Goal: Task Accomplishment & Management: Use online tool/utility

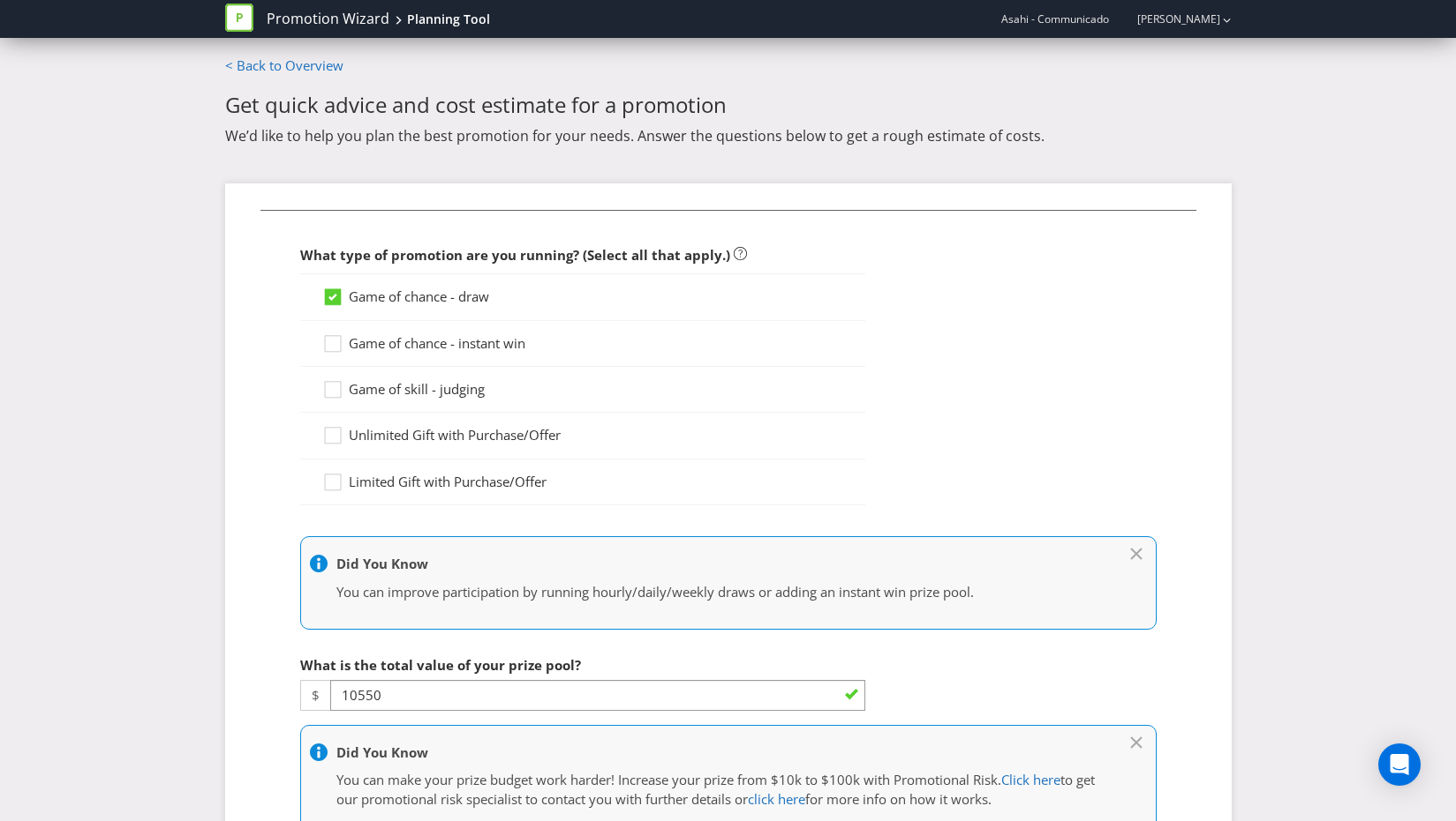
select select "MARKETING_REVIEW_1"
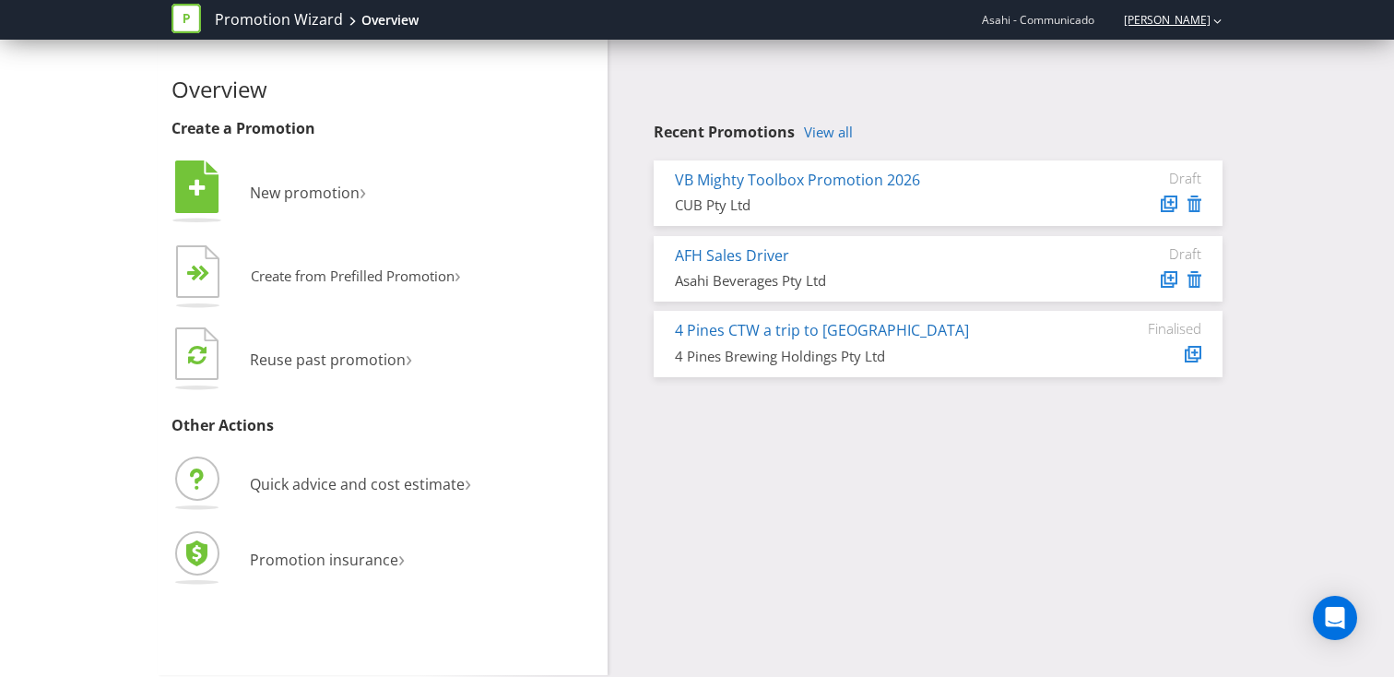
click at [1177, 18] on link "[PERSON_NAME]" at bounding box center [1158, 20] width 105 height 16
click at [1196, 56] on strong "Logout" at bounding box center [1208, 57] width 47 height 18
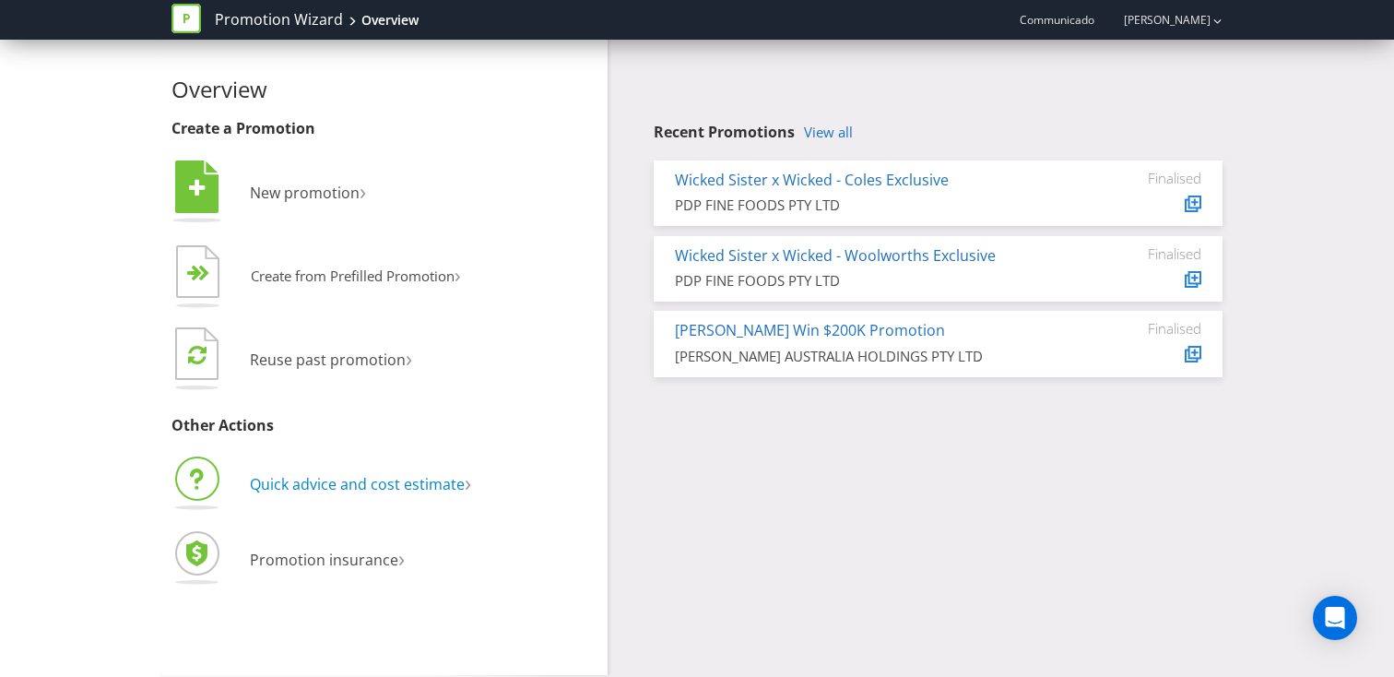
click at [333, 480] on span "Quick advice and cost estimate" at bounding box center [357, 484] width 215 height 20
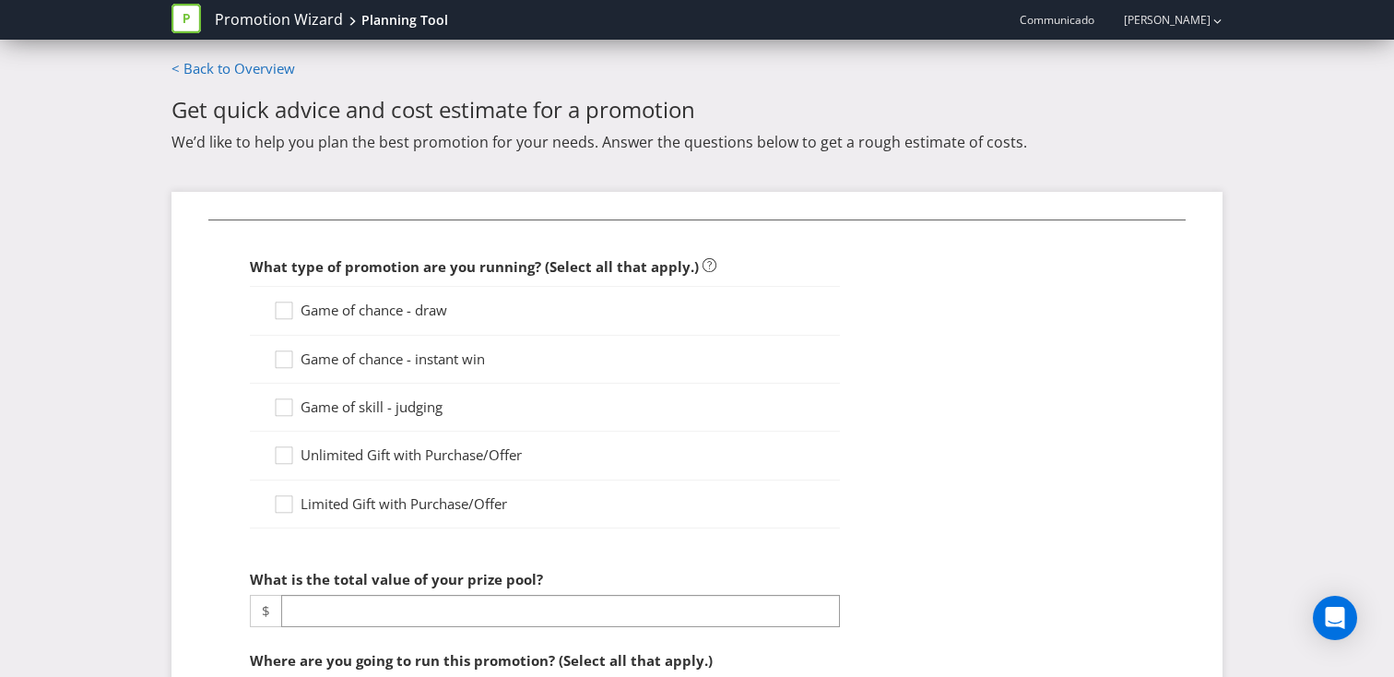
drag, startPoint x: 361, startPoint y: 312, endPoint x: 351, endPoint y: 321, distance: 13.0
click at [361, 312] on span "Game of chance - draw" at bounding box center [374, 310] width 147 height 18
click at [0, 0] on input "Game of chance - draw" at bounding box center [0, 0] width 0 height 0
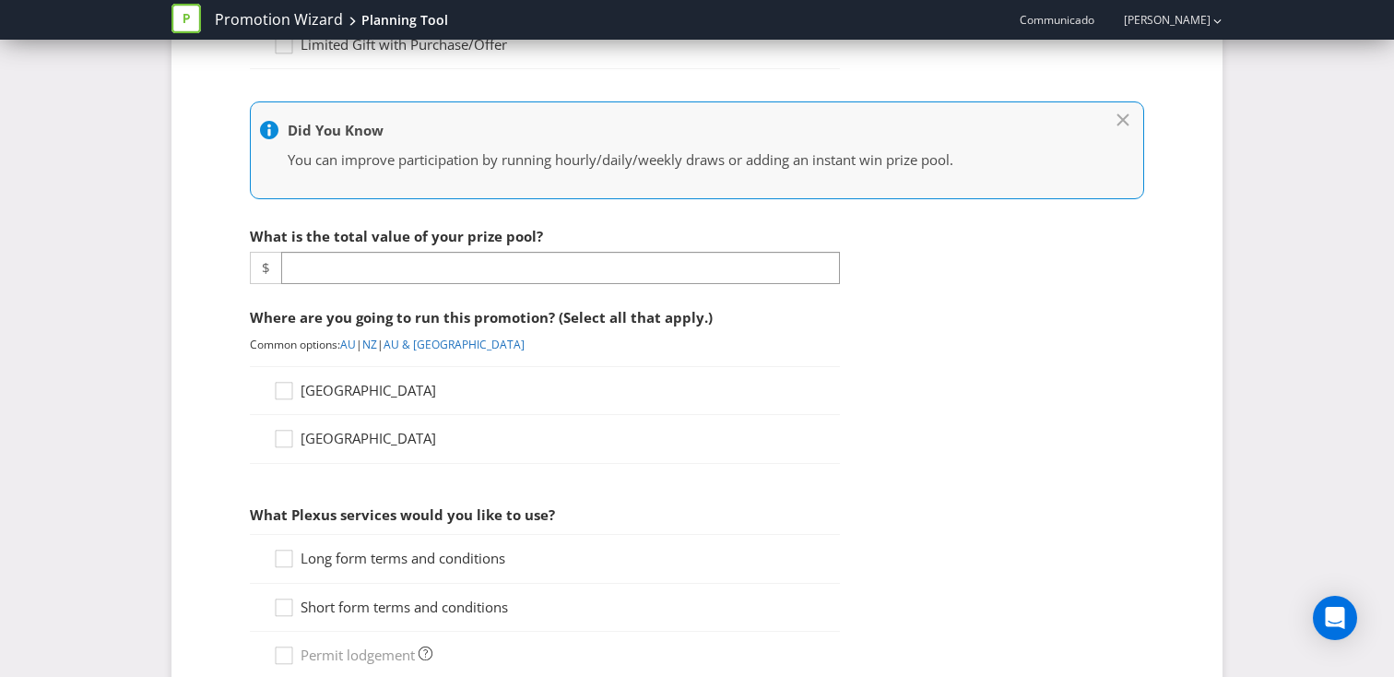
scroll to position [483, 0]
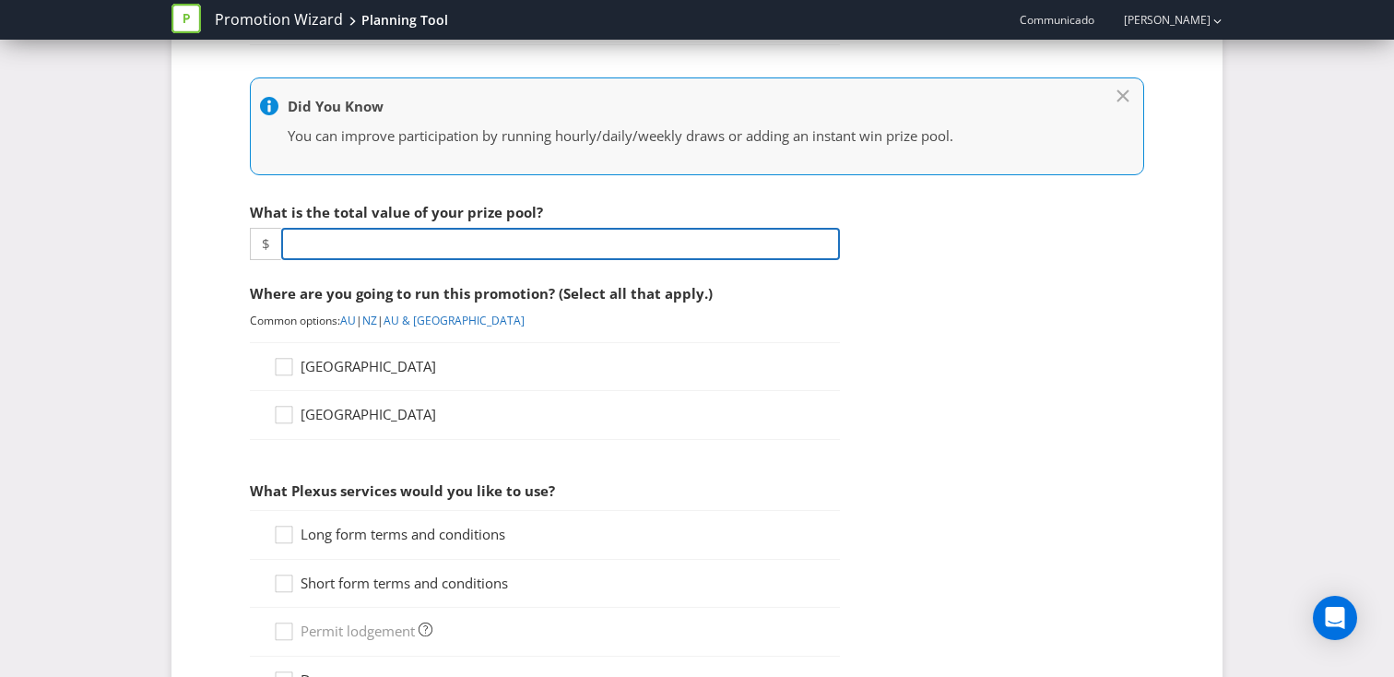
click at [364, 242] on input "number" at bounding box center [560, 244] width 559 height 32
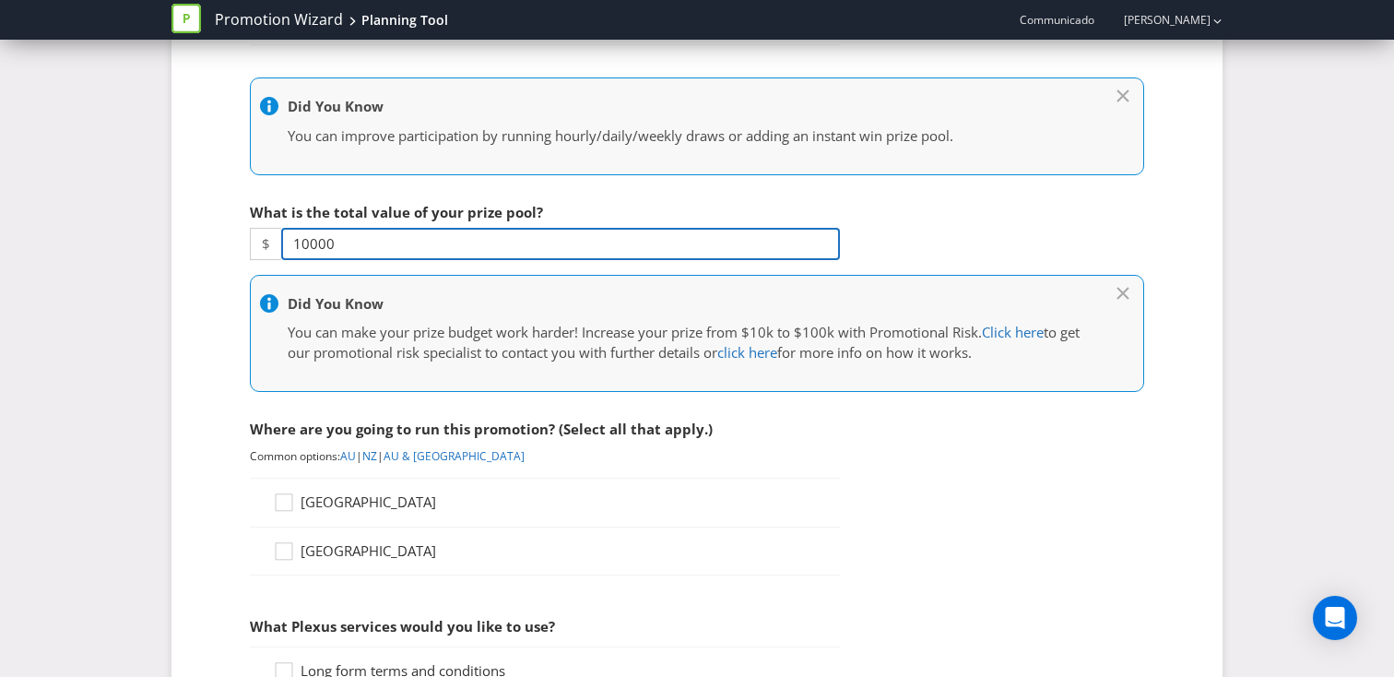
type input "10000"
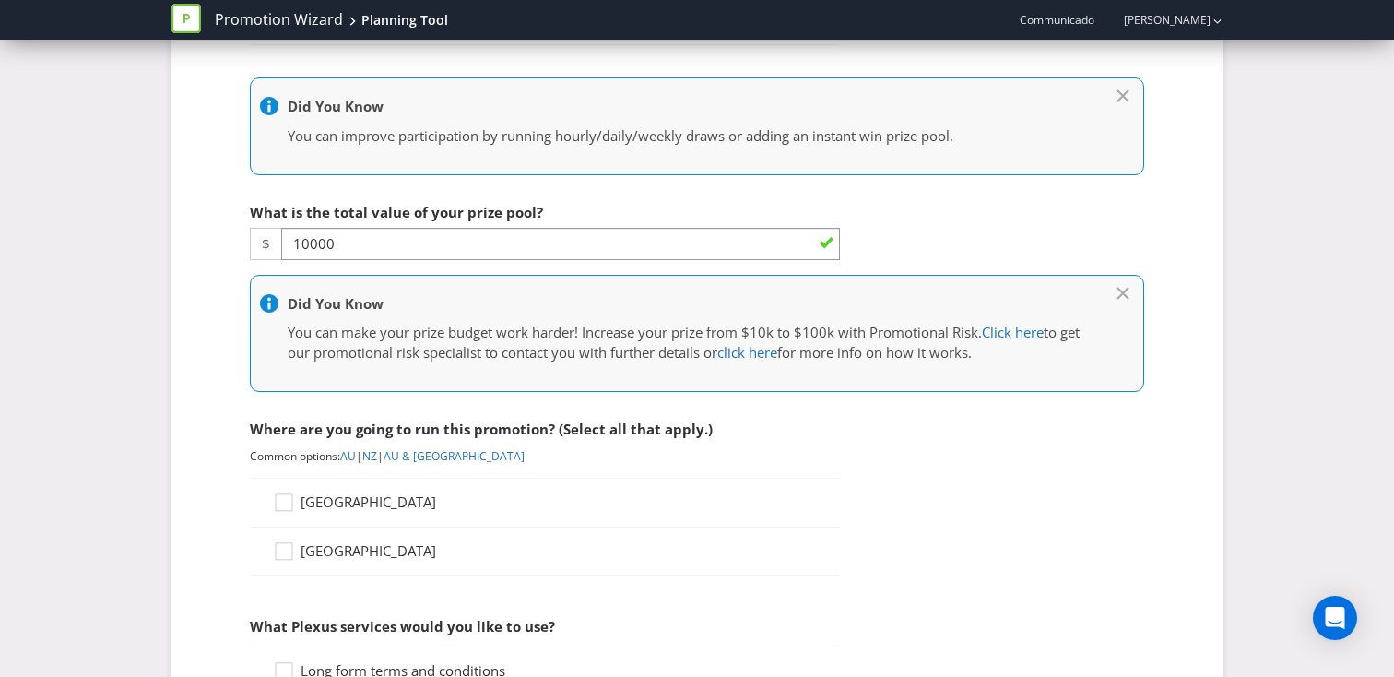
click at [692, 329] on span "You can make your prize budget work harder! Increase your prize from $10k to $1…" at bounding box center [635, 332] width 694 height 18
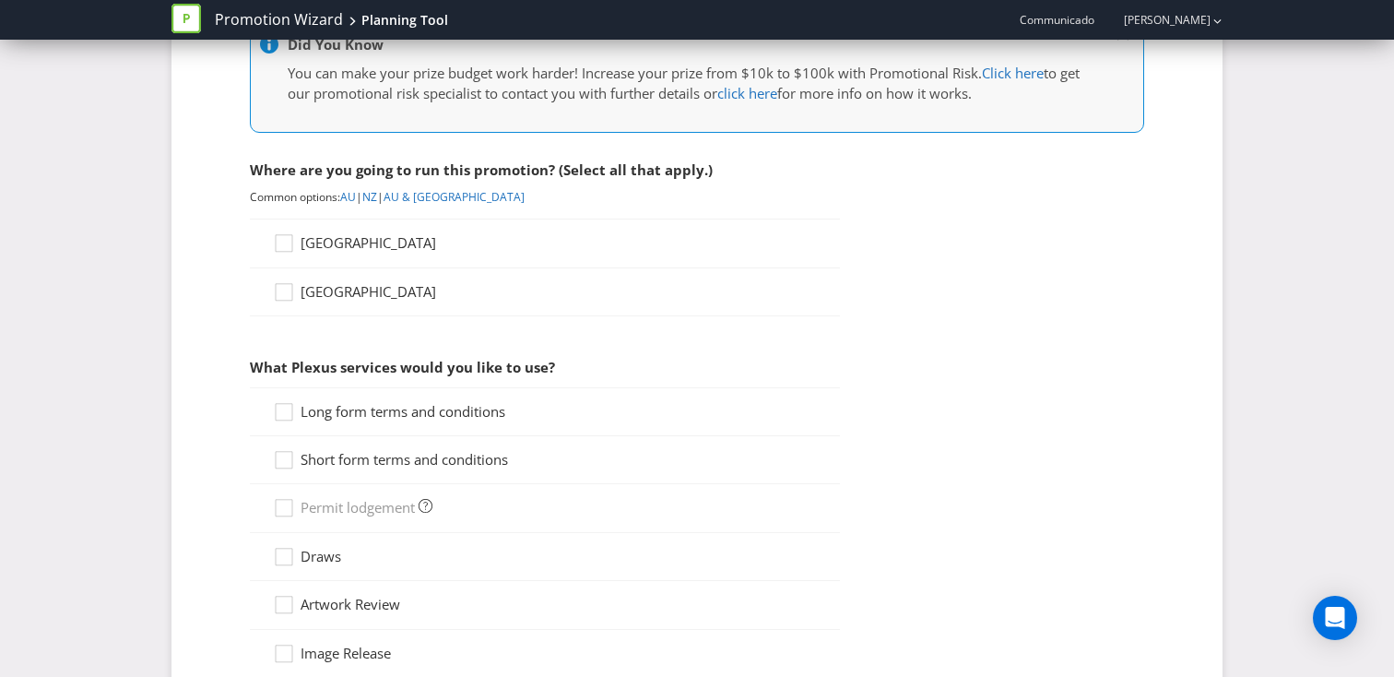
scroll to position [744, 0]
click at [325, 241] on span "[GEOGRAPHIC_DATA]" at bounding box center [369, 240] width 136 height 18
click at [0, 0] on input "[GEOGRAPHIC_DATA]" at bounding box center [0, 0] width 0 height 0
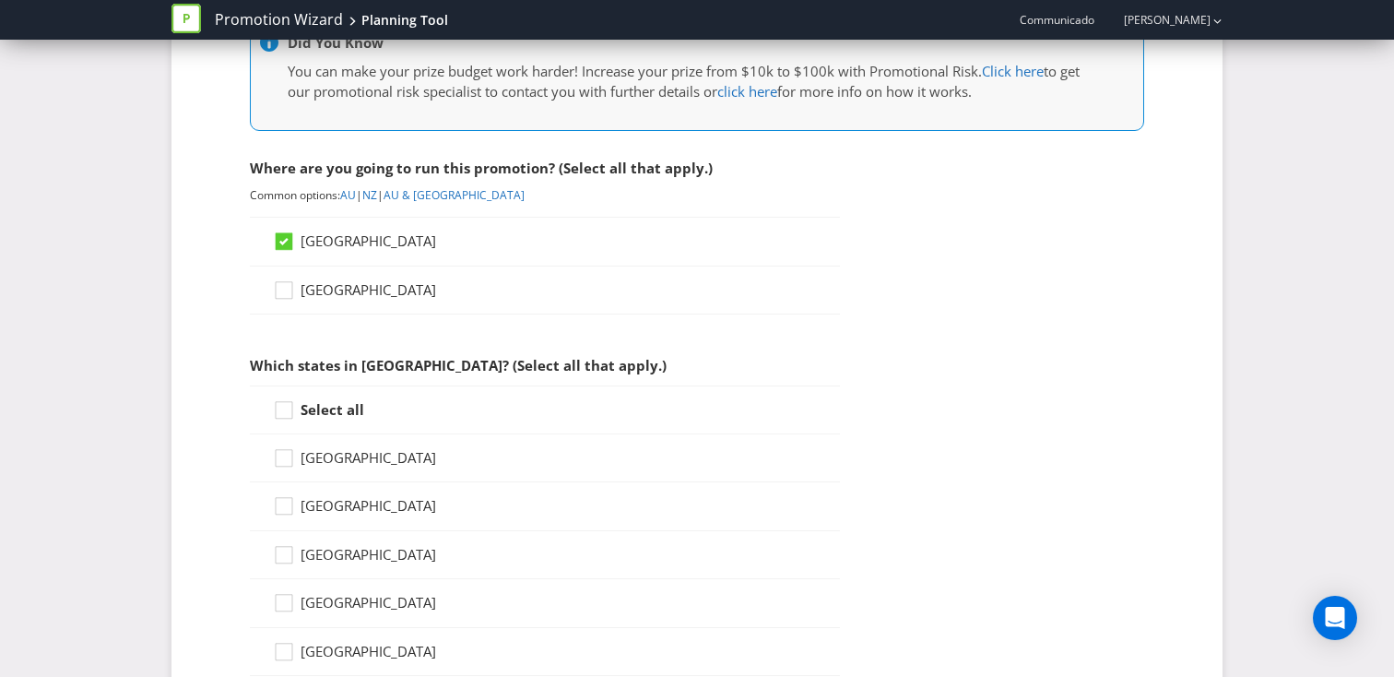
scroll to position [777, 0]
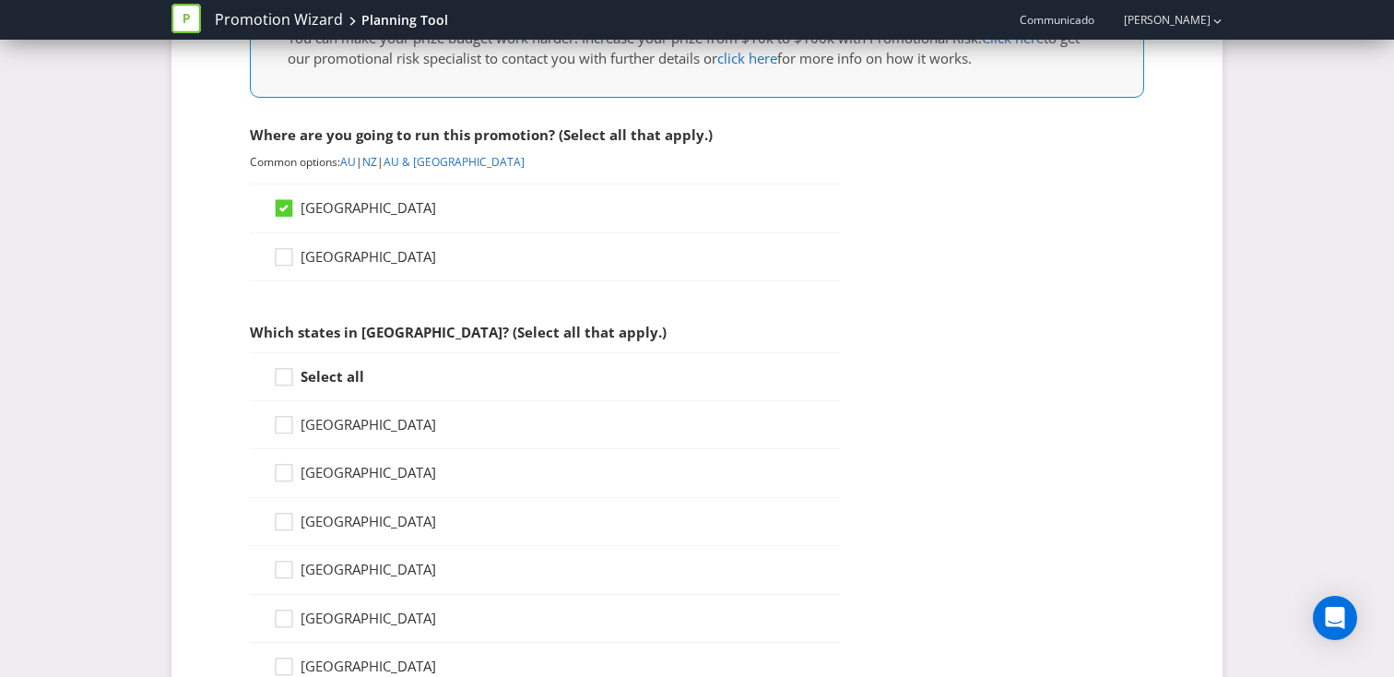
click at [327, 384] on strong "Select all" at bounding box center [333, 376] width 64 height 18
click at [0, 0] on input "Select all" at bounding box center [0, 0] width 0 height 0
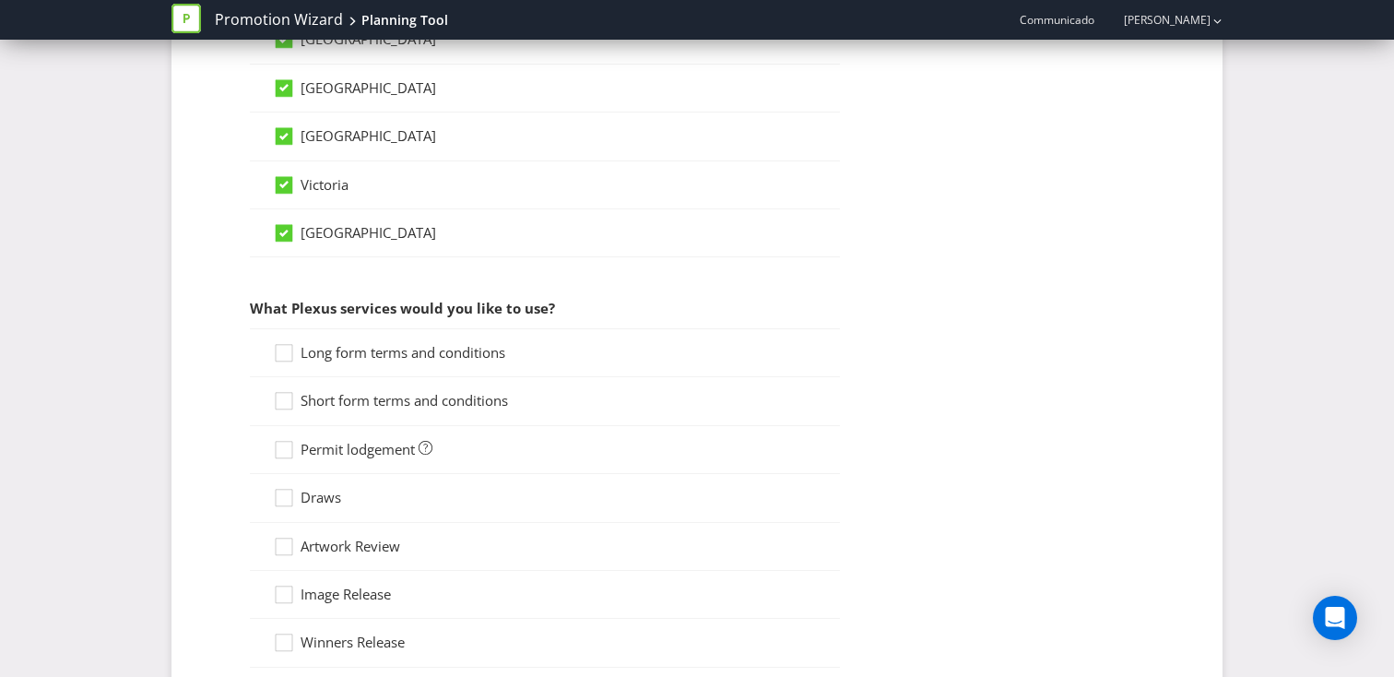
scroll to position [1316, 0]
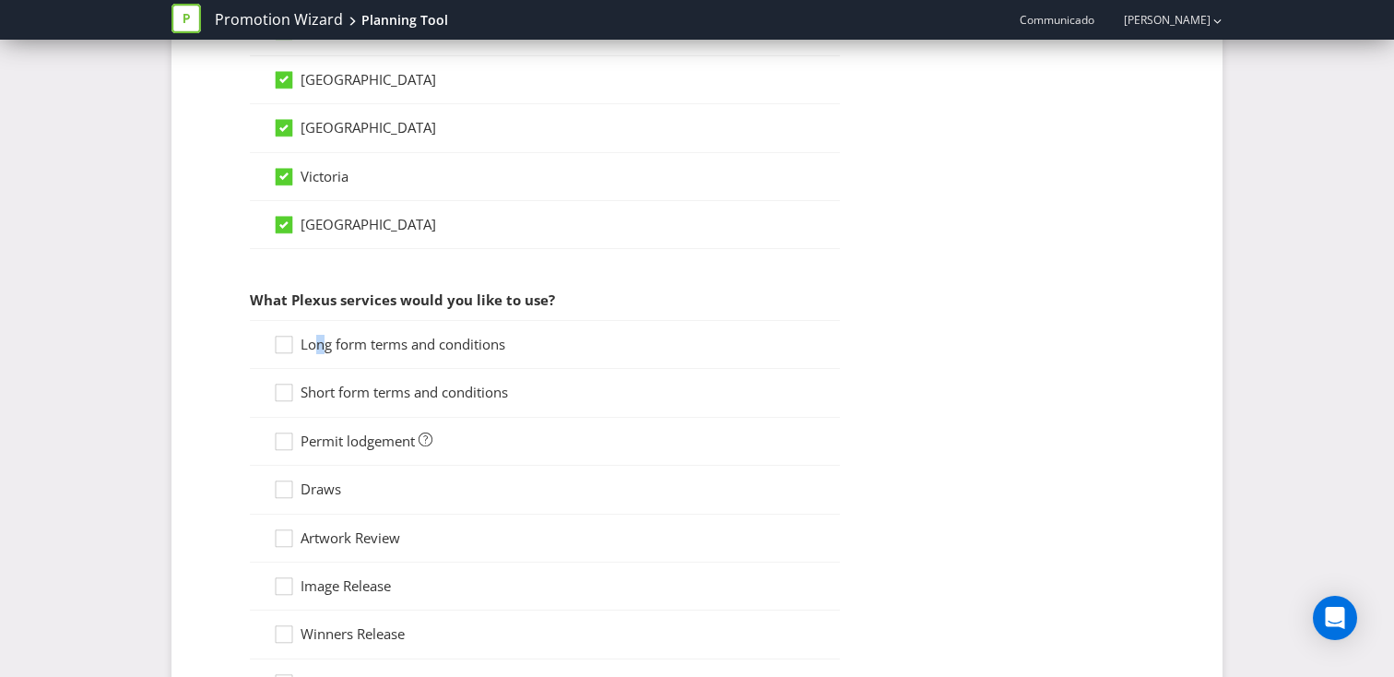
drag, startPoint x: 319, startPoint y: 347, endPoint x: 322, endPoint y: 358, distance: 11.4
click at [322, 348] on span "Long form terms and conditions" at bounding box center [403, 344] width 205 height 18
click at [326, 391] on span "Short form terms and conditions" at bounding box center [404, 392] width 207 height 18
click at [0, 0] on input "Short form terms and conditions" at bounding box center [0, 0] width 0 height 0
click at [290, 349] on icon at bounding box center [287, 349] width 28 height 28
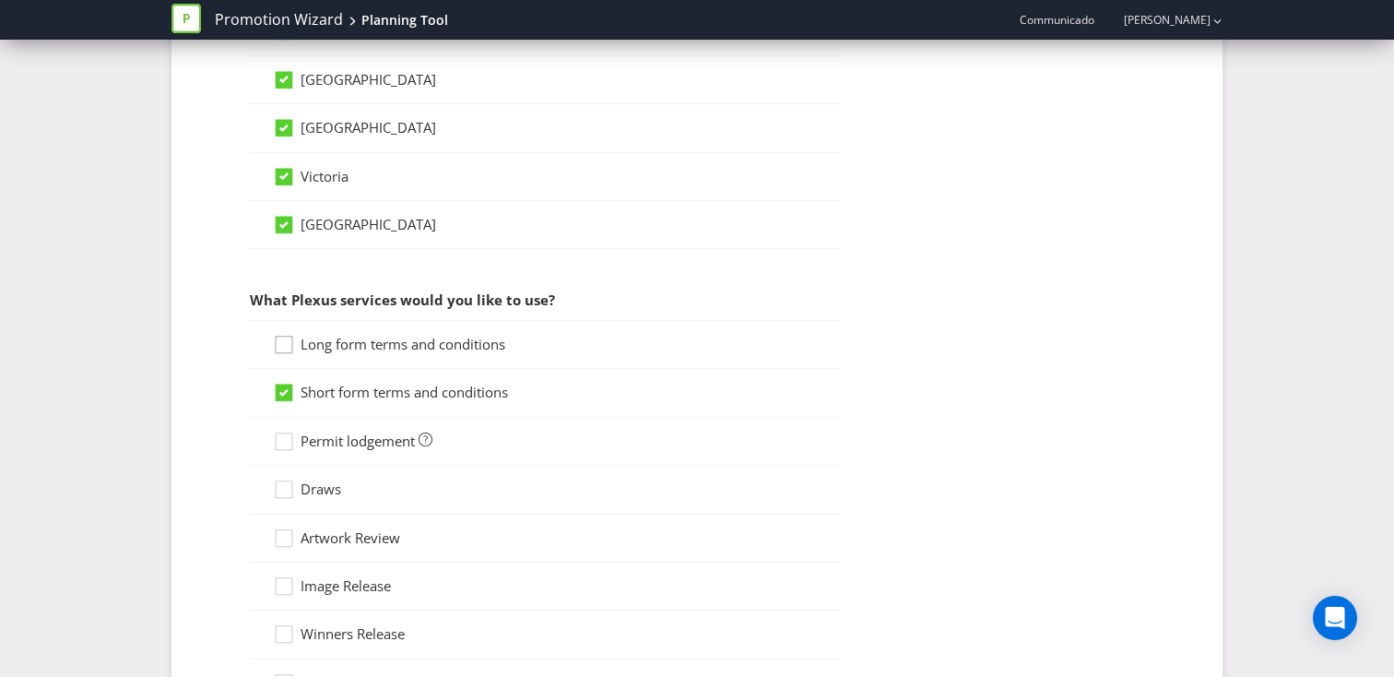
click at [0, 0] on input "Long form terms and conditions" at bounding box center [0, 0] width 0 height 0
click at [345, 438] on span "Permit lodgement" at bounding box center [358, 441] width 114 height 18
click at [0, 0] on input "Permit lodgement" at bounding box center [0, 0] width 0 height 0
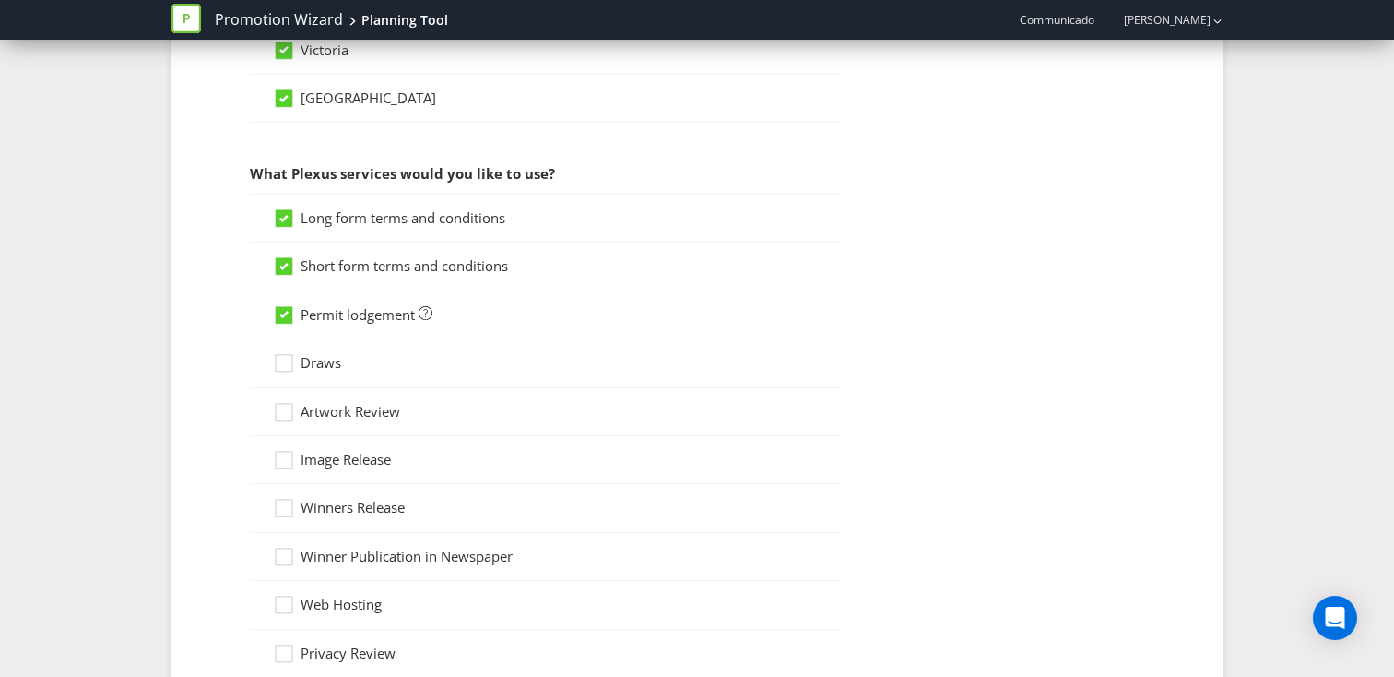
scroll to position [1478, 0]
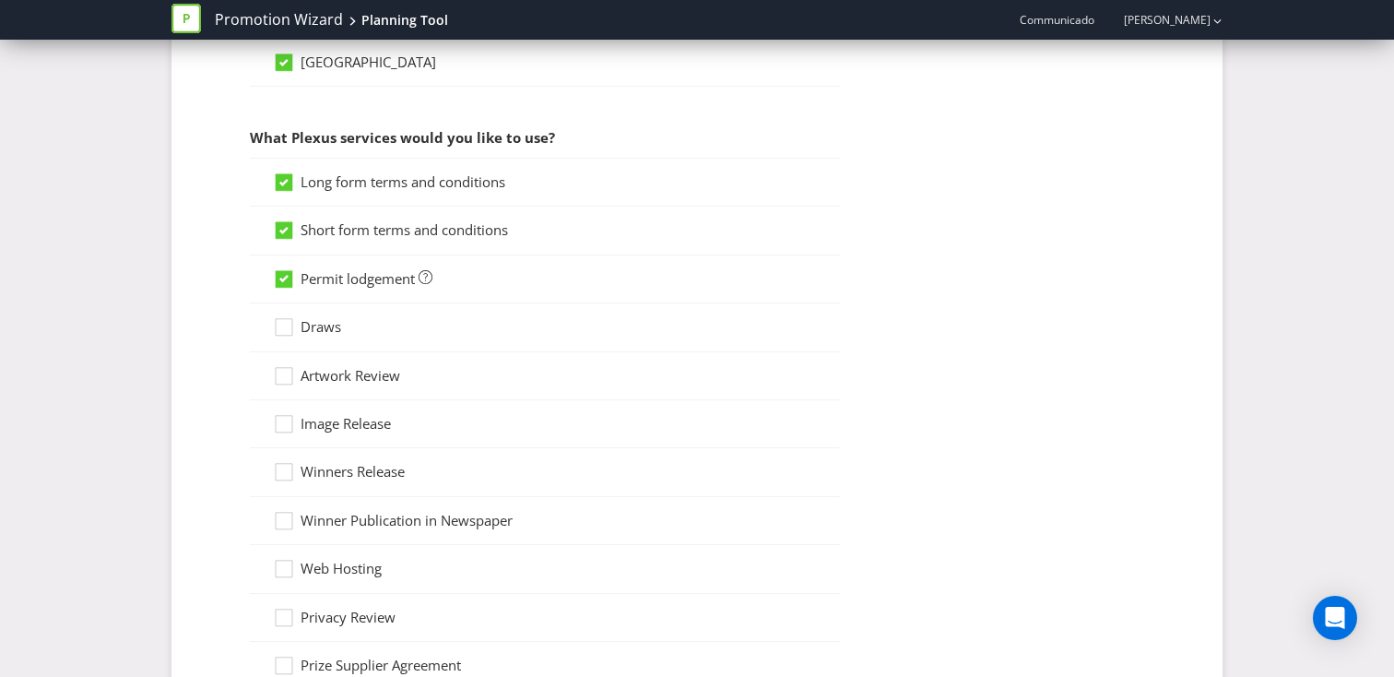
click at [325, 325] on span "Draws" at bounding box center [321, 326] width 41 height 18
click at [0, 0] on input "Draws" at bounding box center [0, 0] width 0 height 0
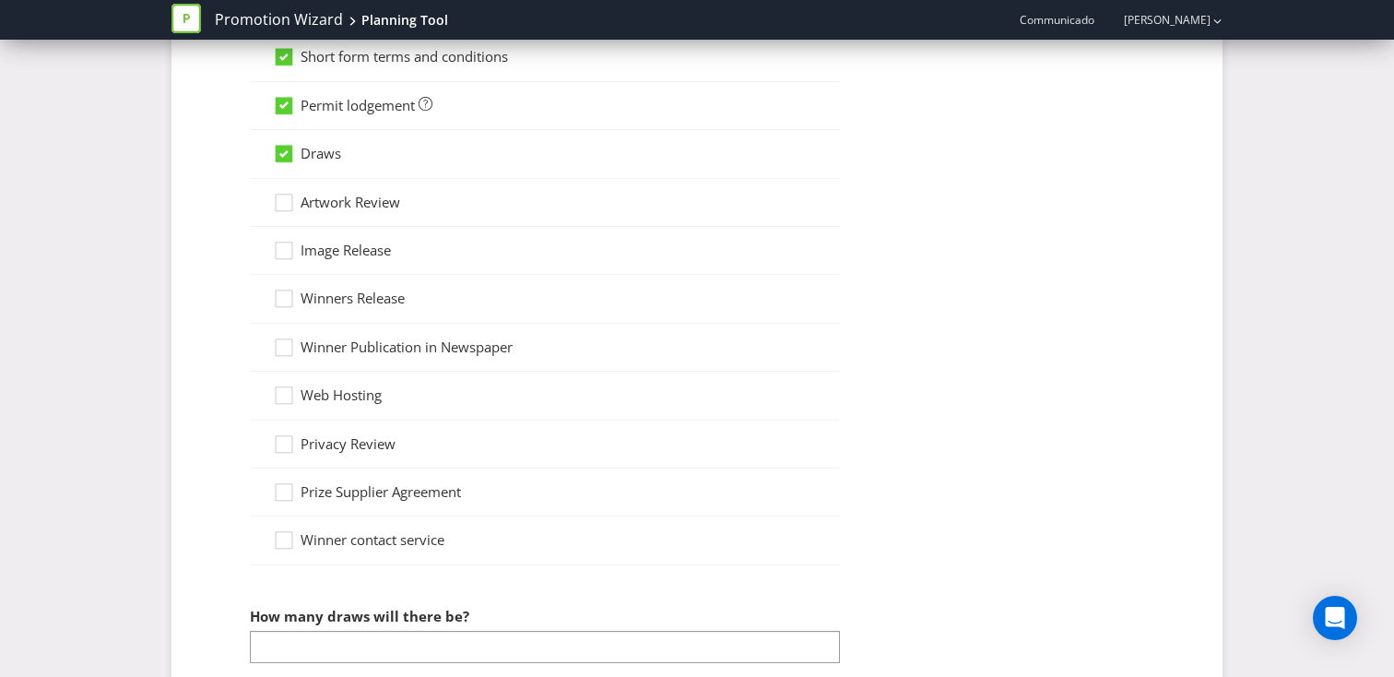
scroll to position [1776, 0]
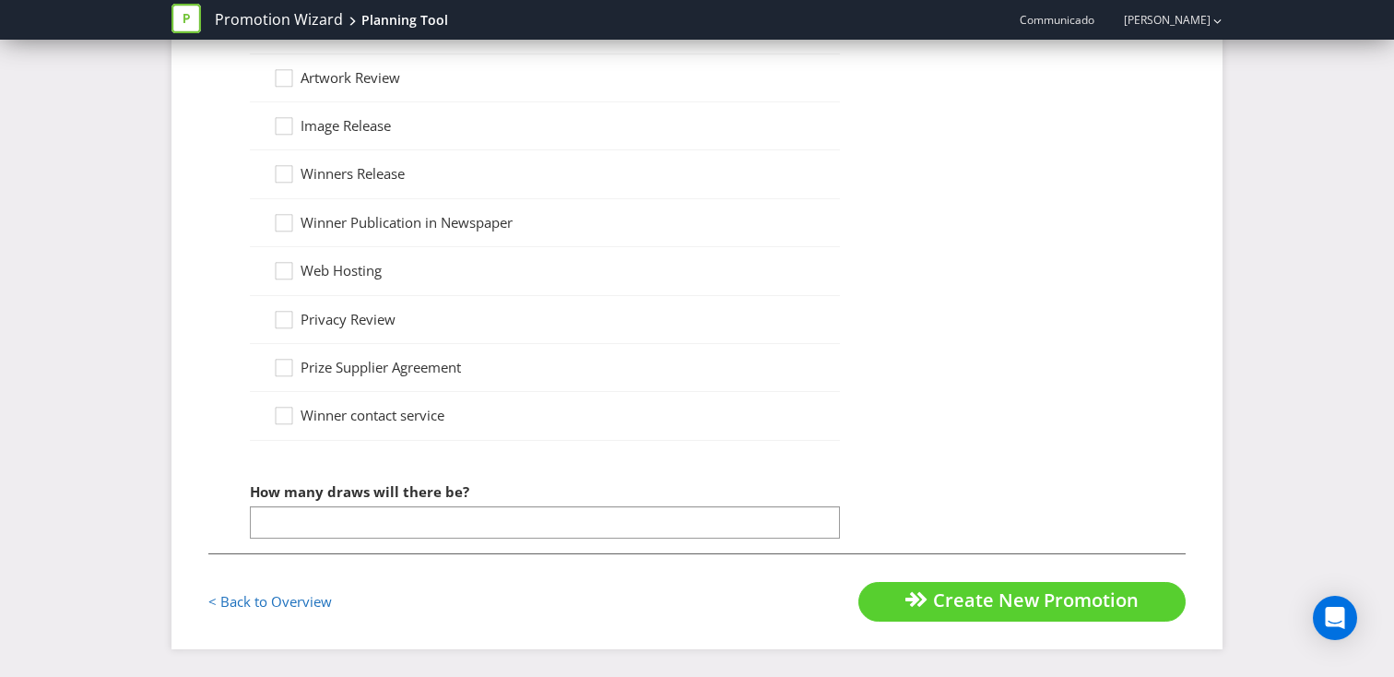
click at [377, 500] on span "How many draws will there be?" at bounding box center [359, 491] width 219 height 18
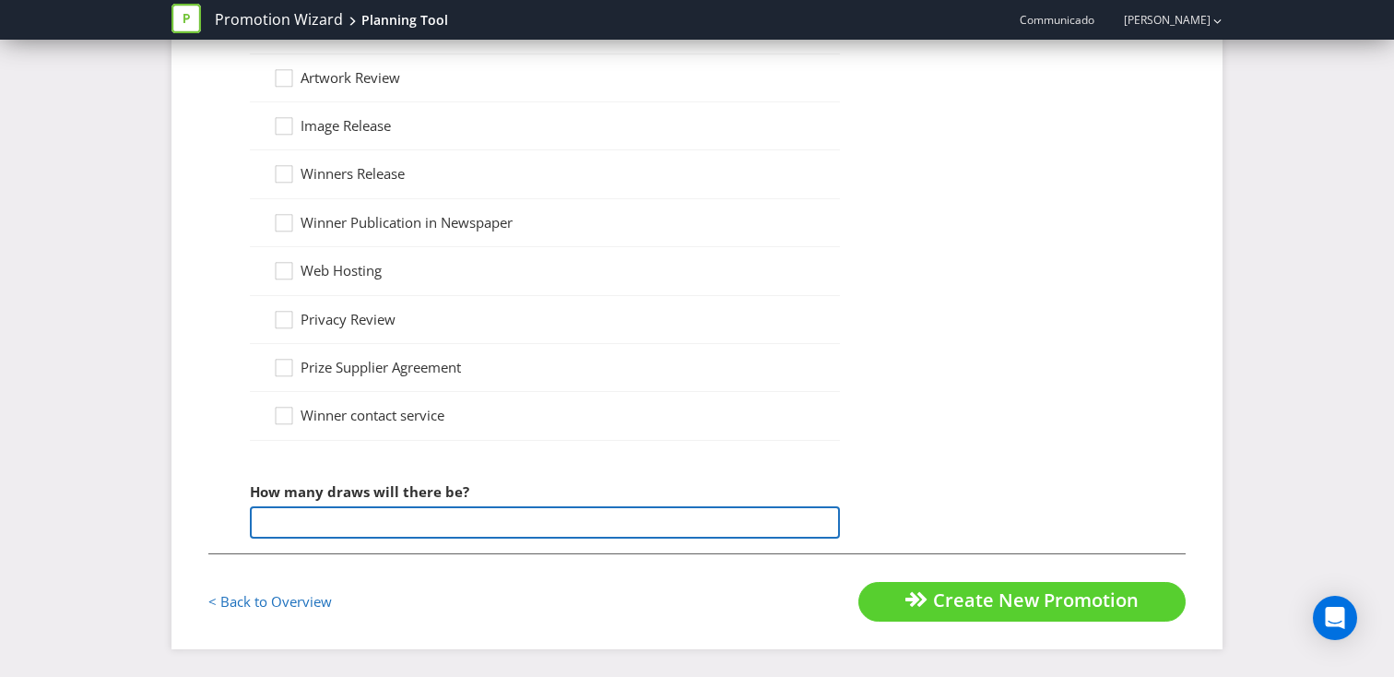
click at [375, 520] on input "number" at bounding box center [545, 522] width 590 height 32
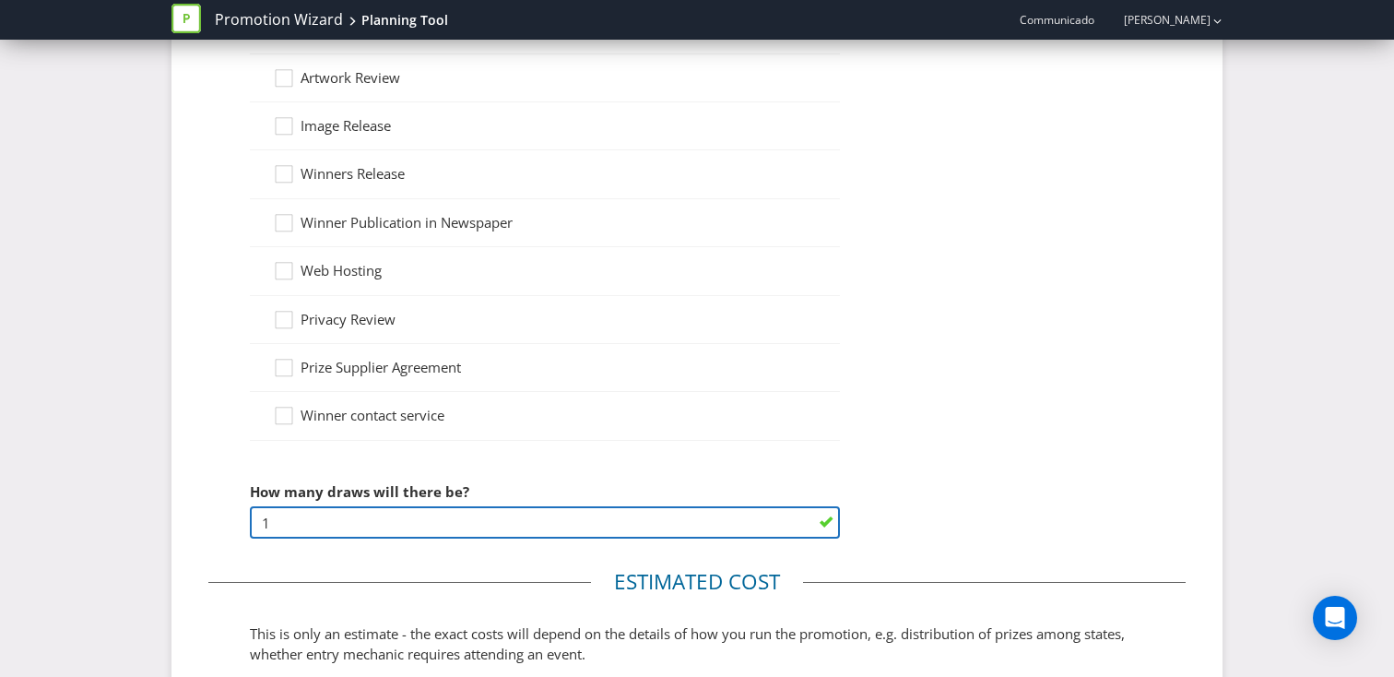
type input "1"
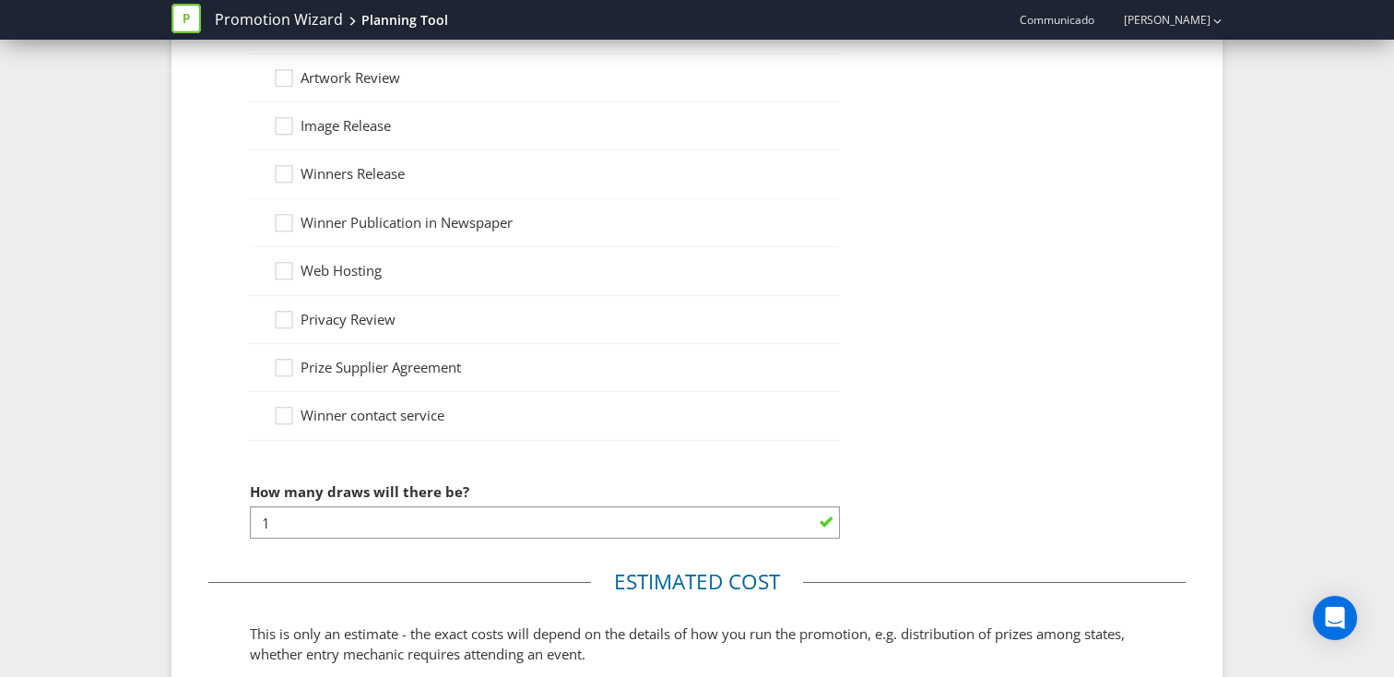
drag, startPoint x: 1006, startPoint y: 421, endPoint x: 991, endPoint y: 409, distance: 19.0
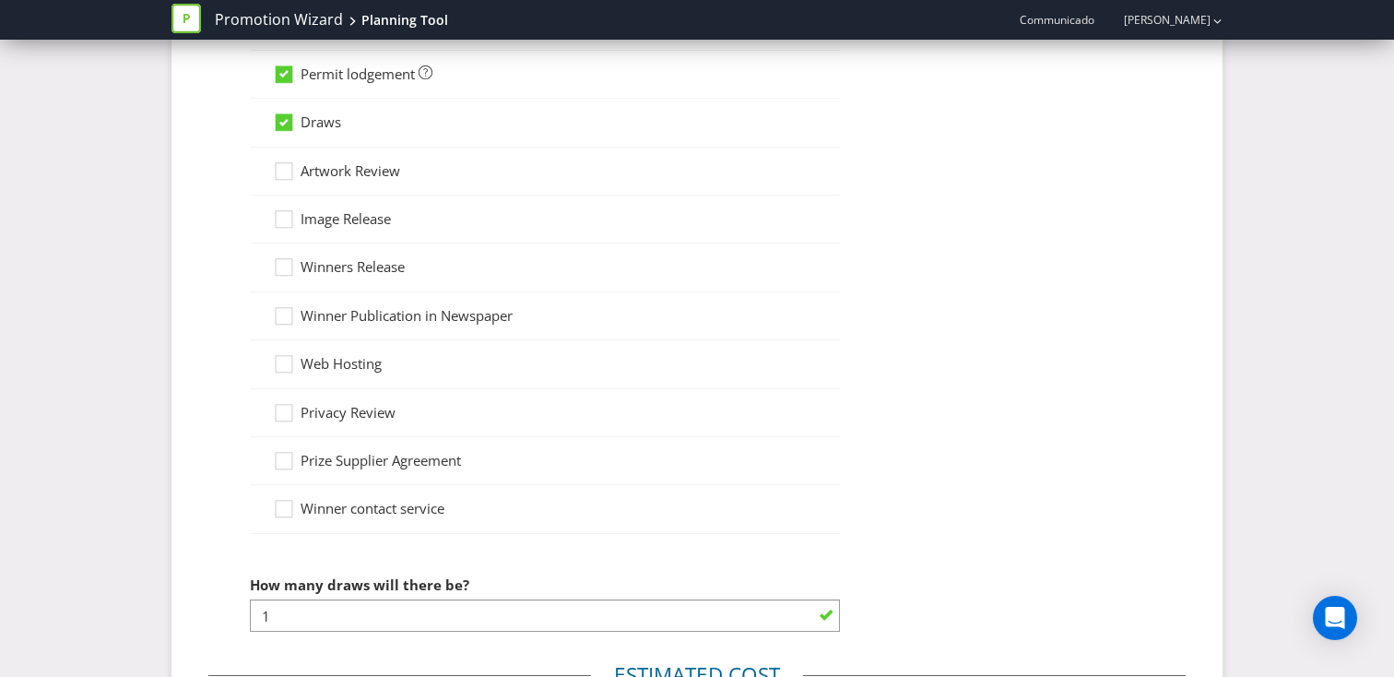
scroll to position [1680, 0]
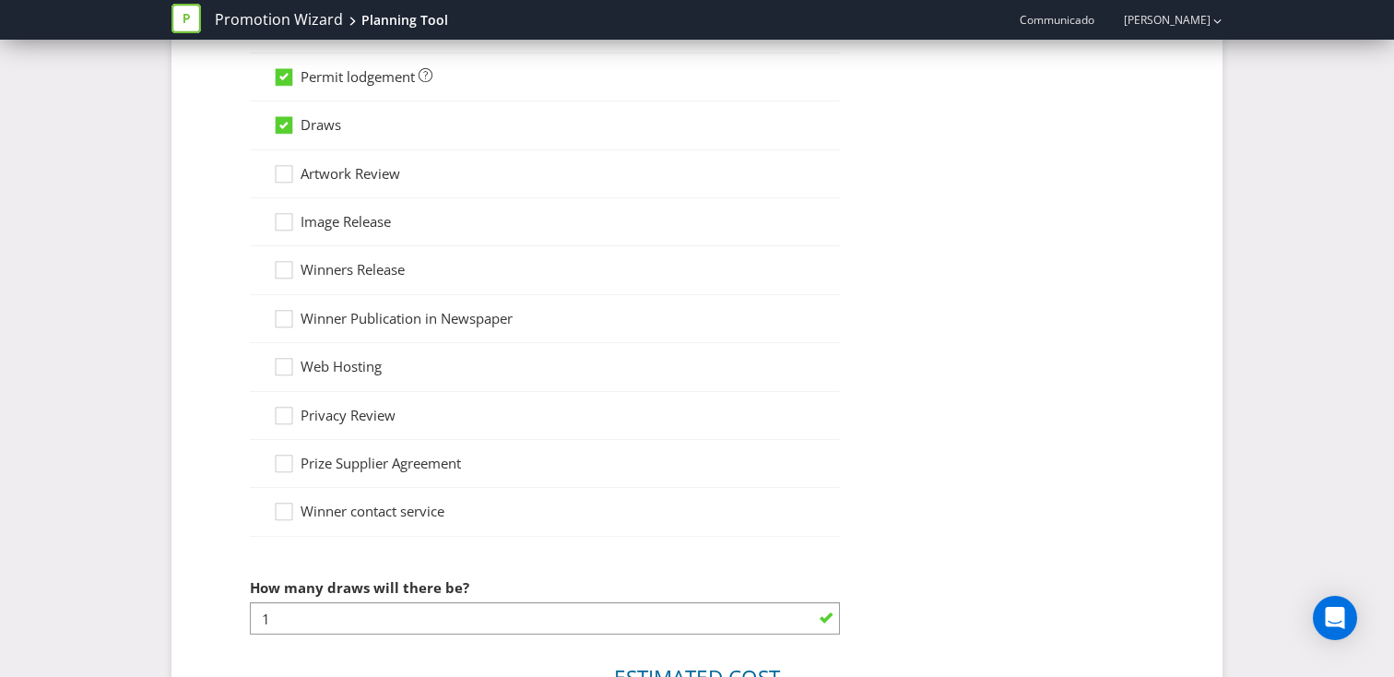
drag, startPoint x: 278, startPoint y: 172, endPoint x: 328, endPoint y: 182, distance: 50.8
click at [282, 171] on div at bounding box center [283, 167] width 9 height 9
click at [0, 0] on input "Artwork Review" at bounding box center [0, 0] width 0 height 0
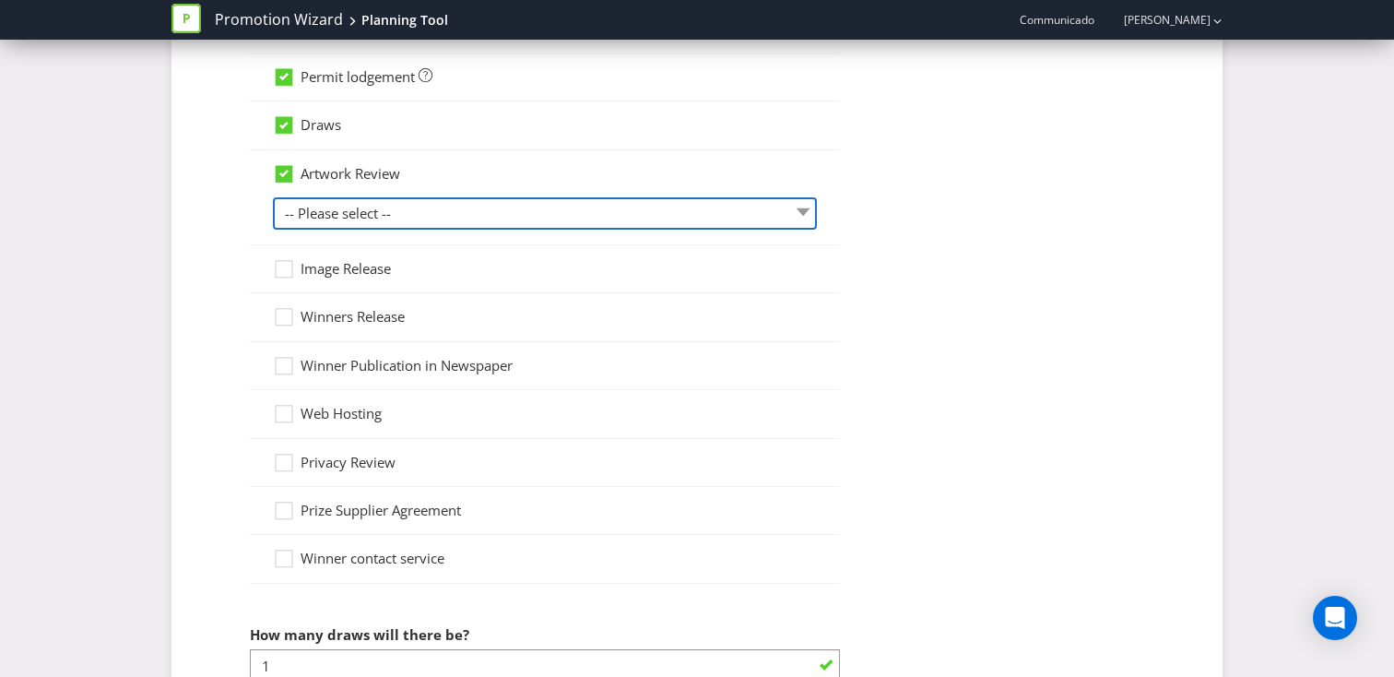
click at [497, 208] on select "-- Please select -- 1 piece 2-4 pieces (provided at same time) 5-7 pieces (prov…" at bounding box center [545, 213] width 544 height 32
select select "MARKETING_REVIEW_1"
click at [273, 197] on select "-- Please select -- 1 piece 2-4 pieces (provided at same time) 5-7 pieces (prov…" at bounding box center [545, 213] width 544 height 32
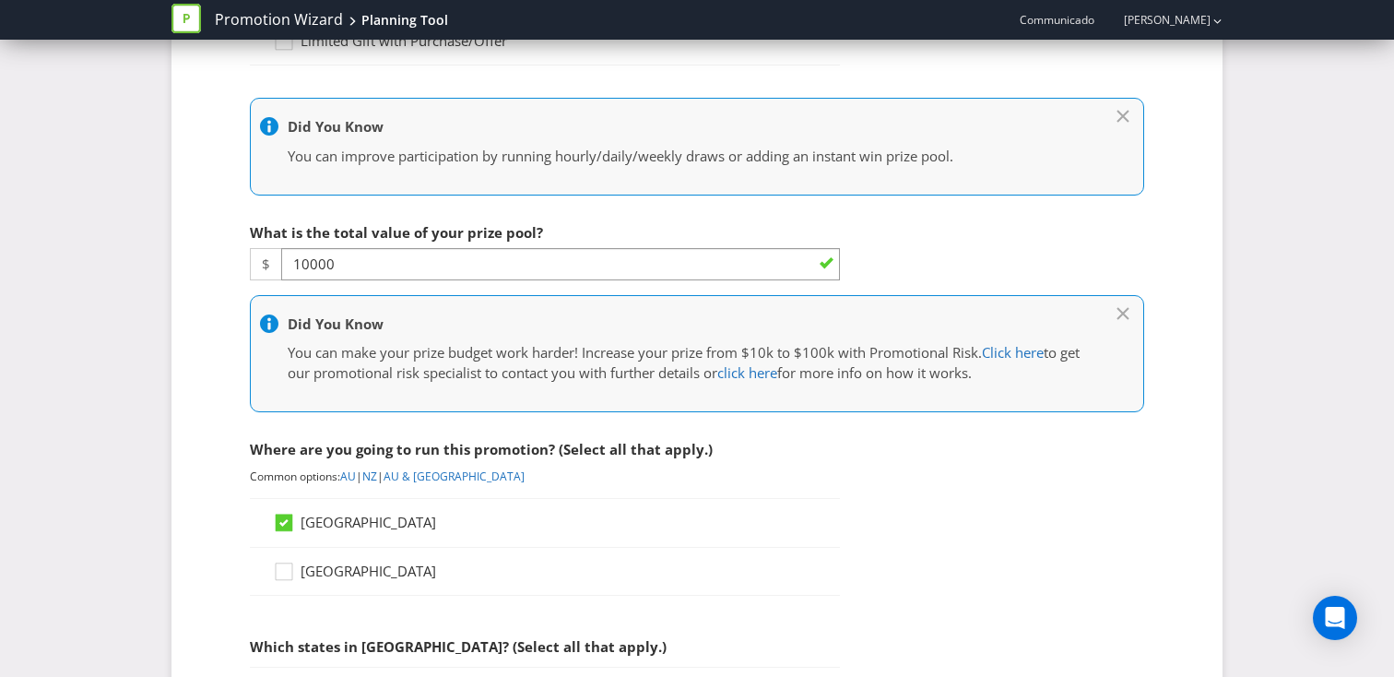
scroll to position [0, 0]
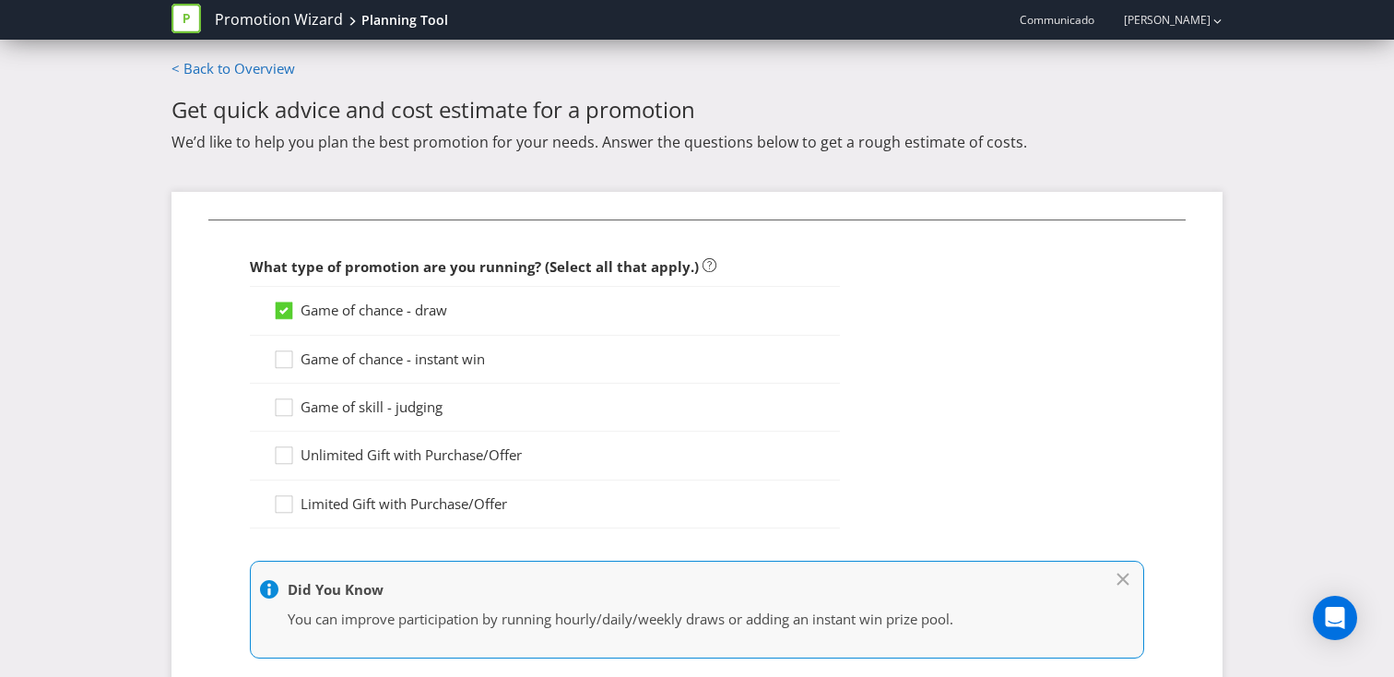
click at [307, 354] on span "Game of chance - instant win" at bounding box center [393, 358] width 184 height 18
drag, startPoint x: 288, startPoint y: 356, endPoint x: 368, endPoint y: 361, distance: 80.4
click at [289, 355] on div at bounding box center [282, 365] width 18 height 32
click at [0, 0] on input "Game of chance - instant win" at bounding box center [0, 0] width 0 height 0
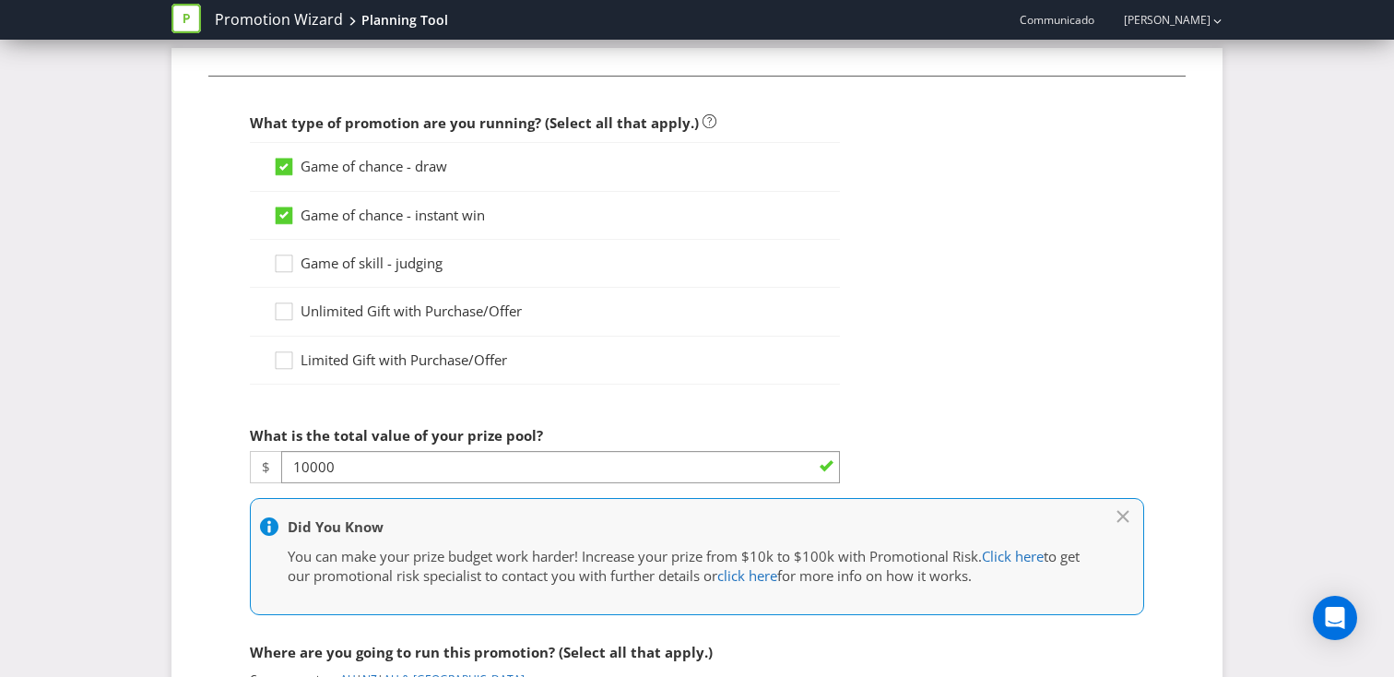
scroll to position [152, 0]
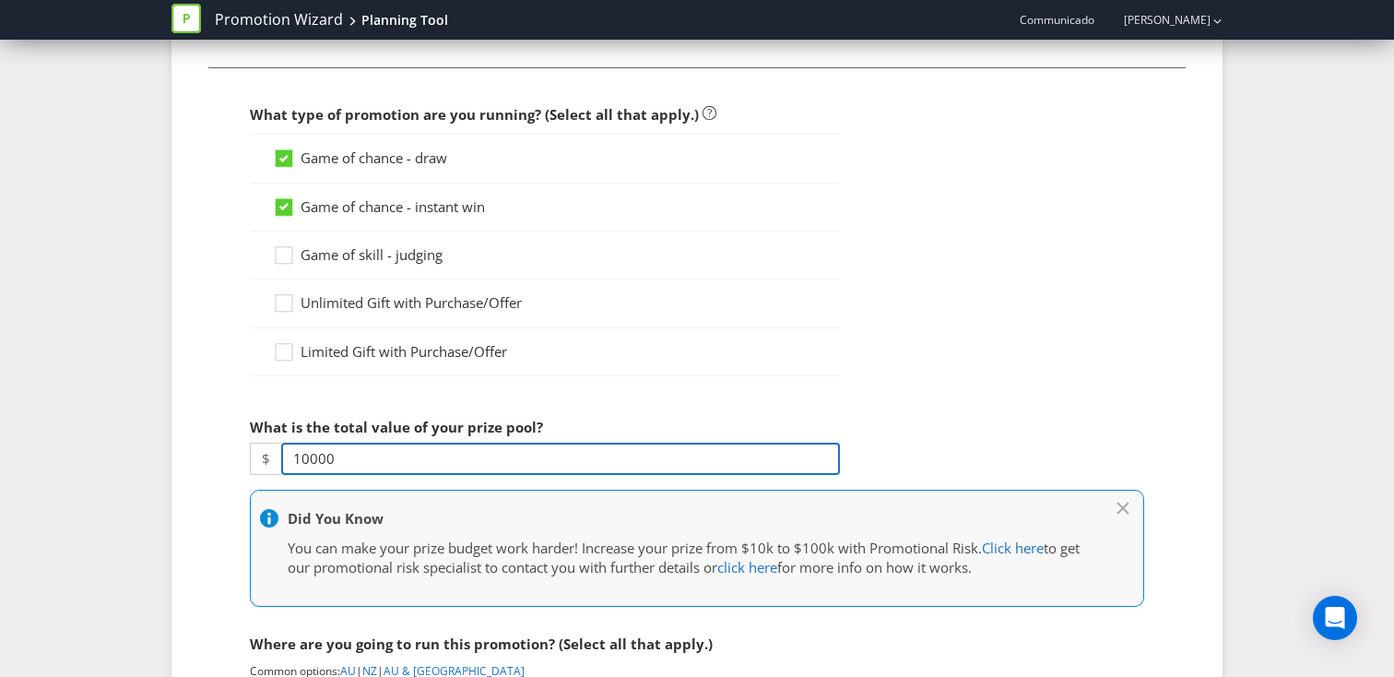
click at [377, 459] on input "10000" at bounding box center [560, 459] width 559 height 32
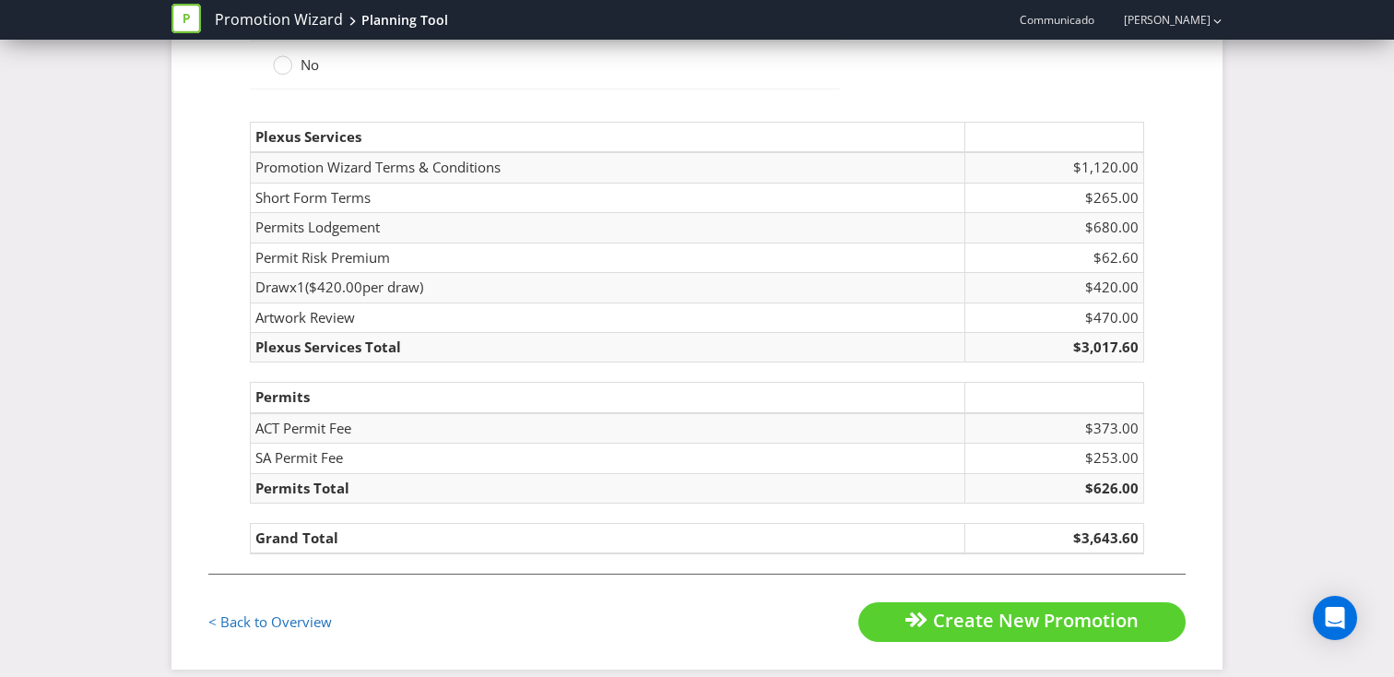
scroll to position [2497, 0]
click at [518, 613] on div "< Back to Overview" at bounding box center [452, 621] width 489 height 40
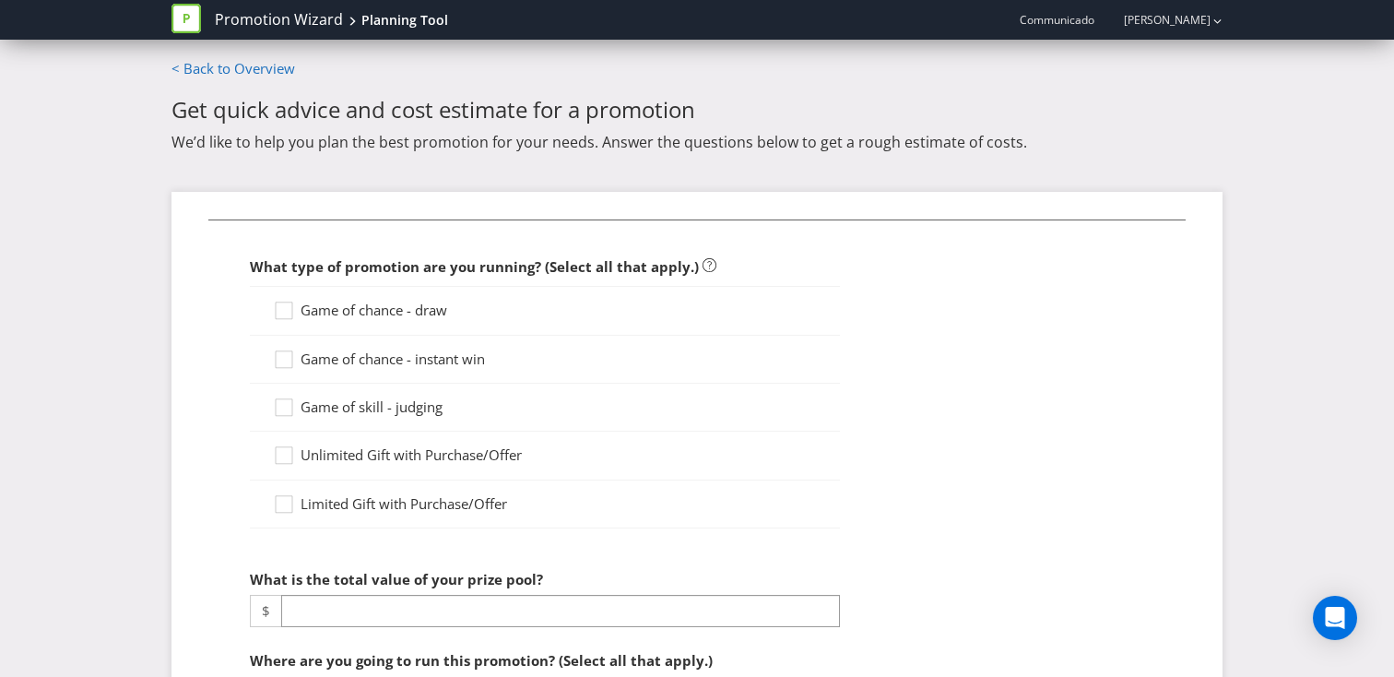
click at [423, 315] on span "Game of chance - draw" at bounding box center [374, 310] width 147 height 18
click at [0, 0] on input "Game of chance - draw" at bounding box center [0, 0] width 0 height 0
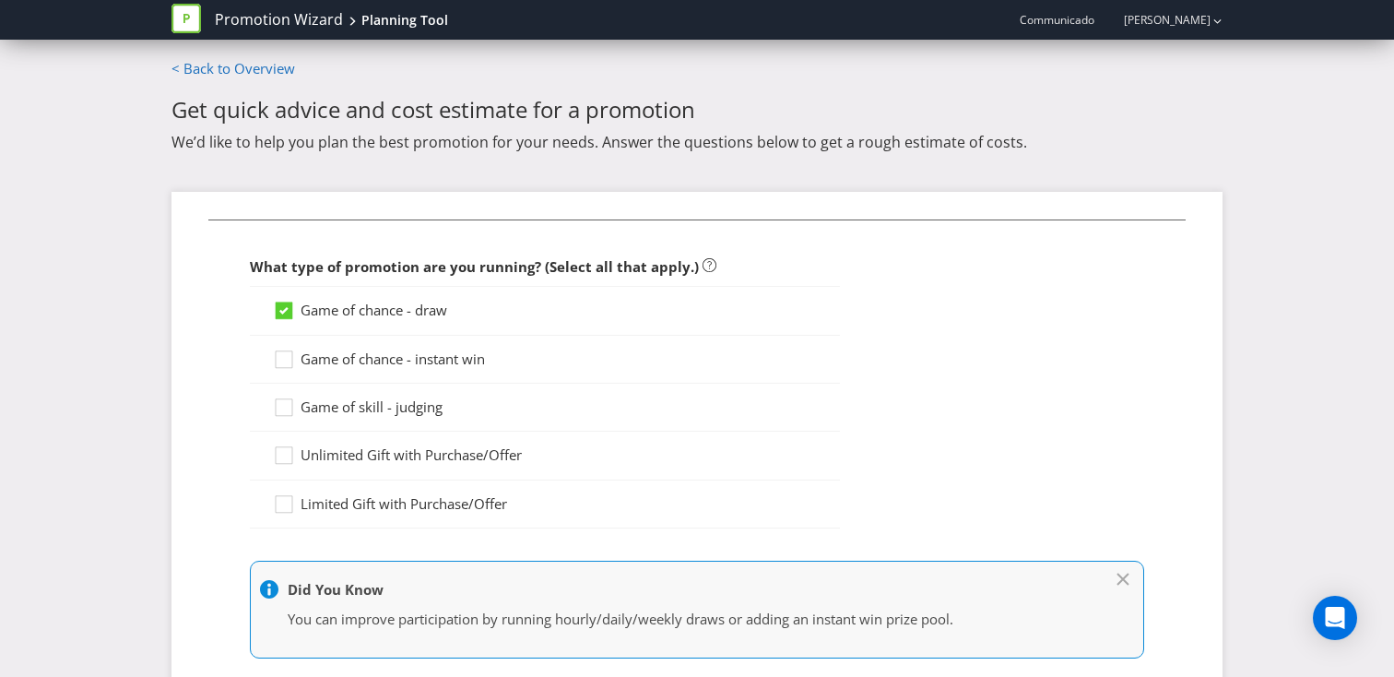
click at [388, 361] on span "Game of chance - instant win" at bounding box center [393, 358] width 184 height 18
click at [0, 0] on input "Game of chance - instant win" at bounding box center [0, 0] width 0 height 0
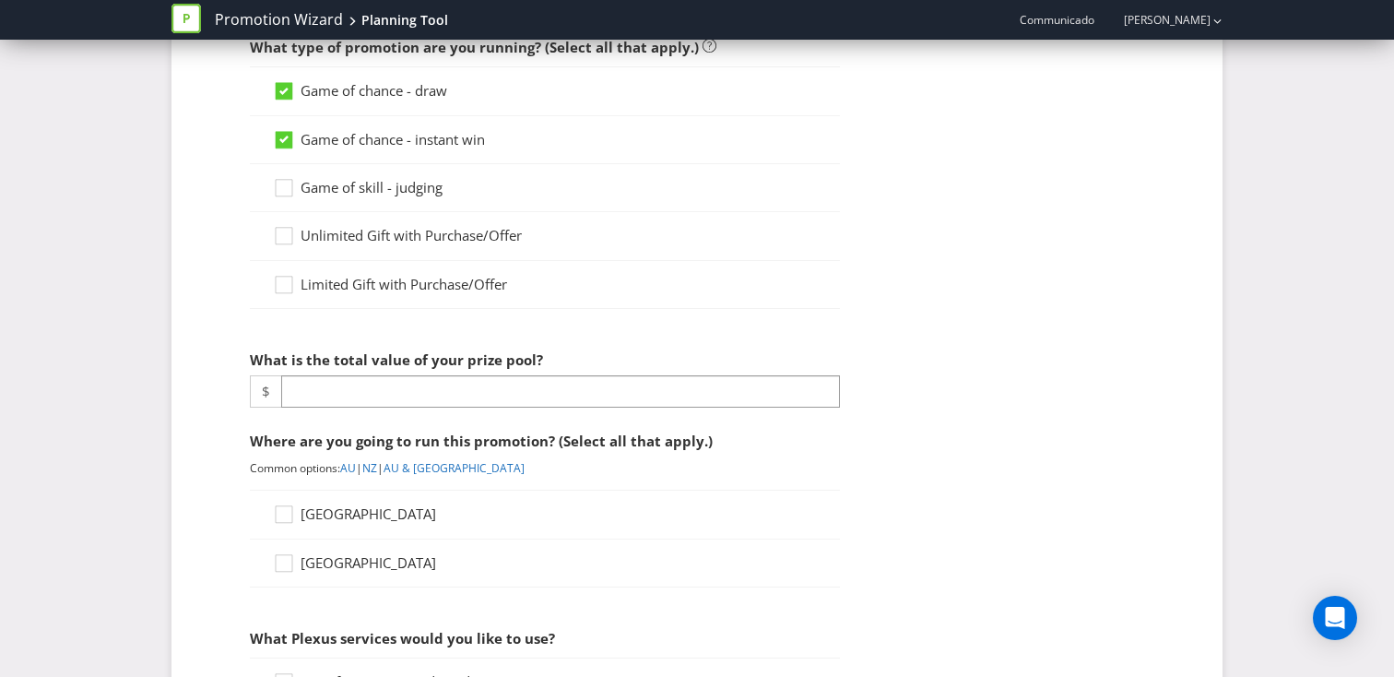
scroll to position [220, 0]
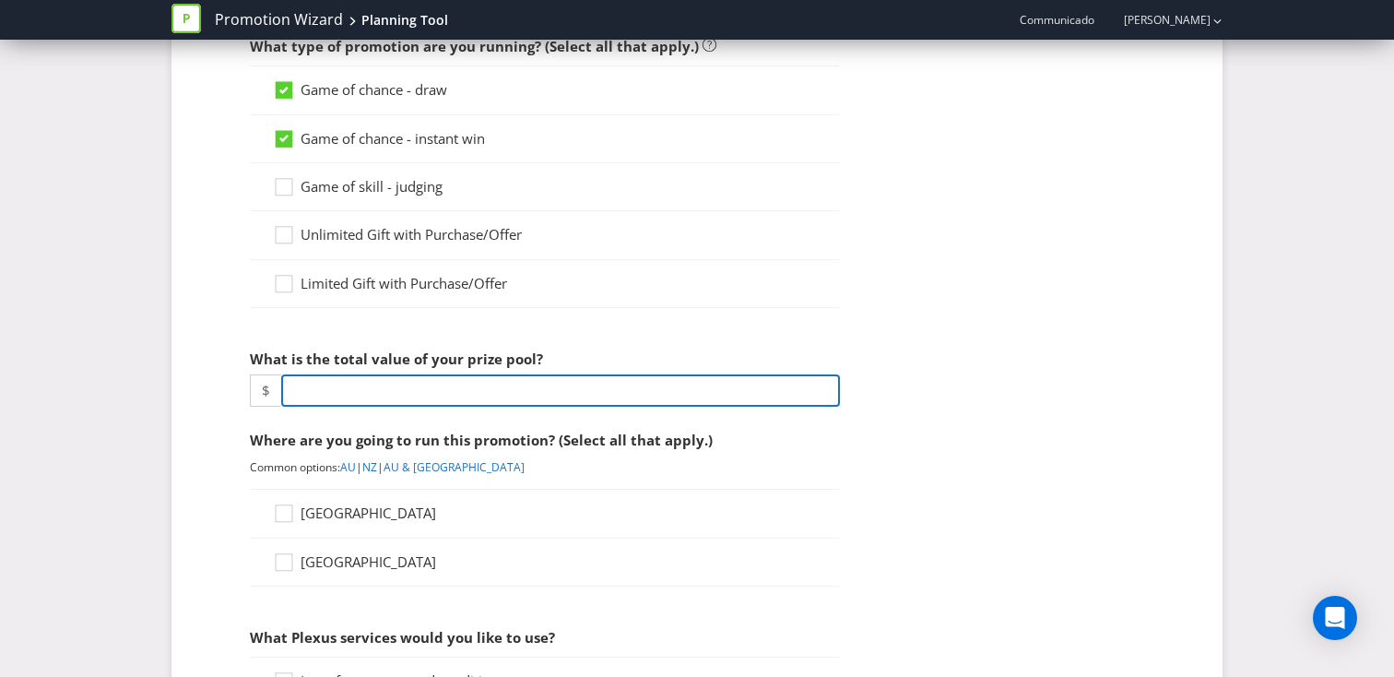
click at [469, 393] on input "number" at bounding box center [560, 390] width 559 height 32
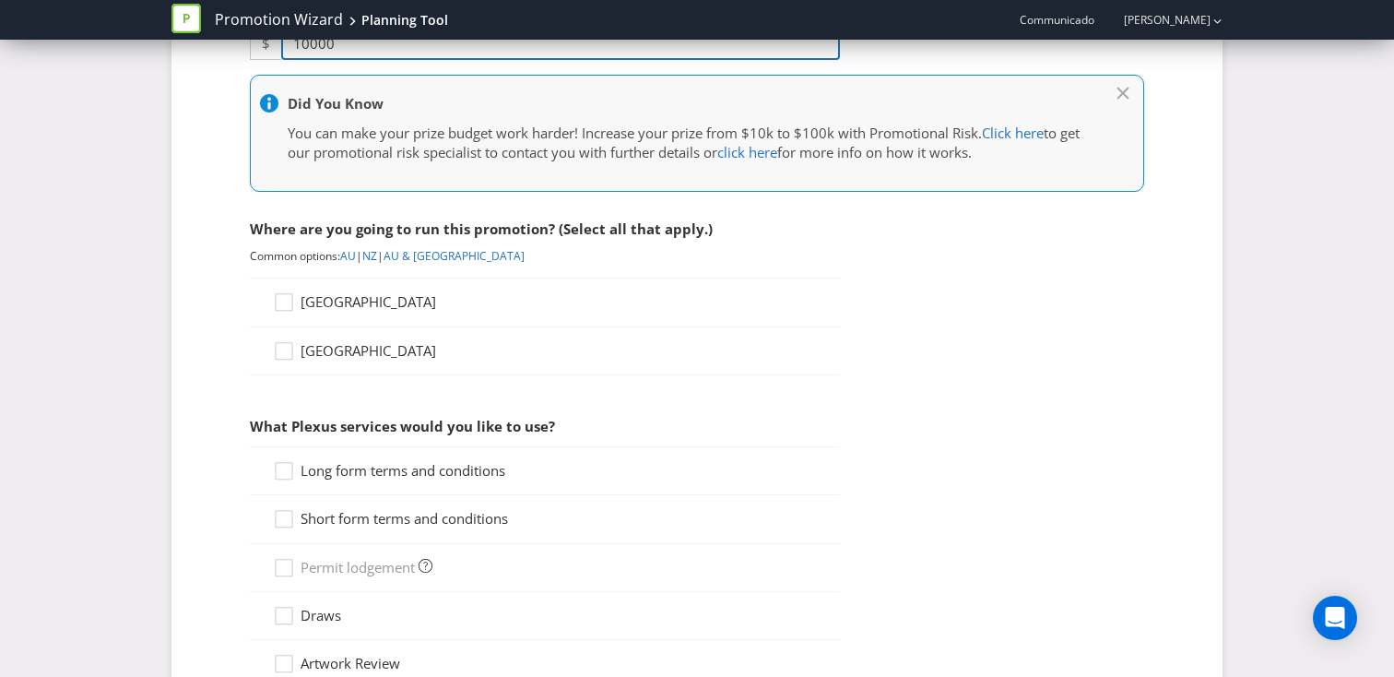
scroll to position [588, 0]
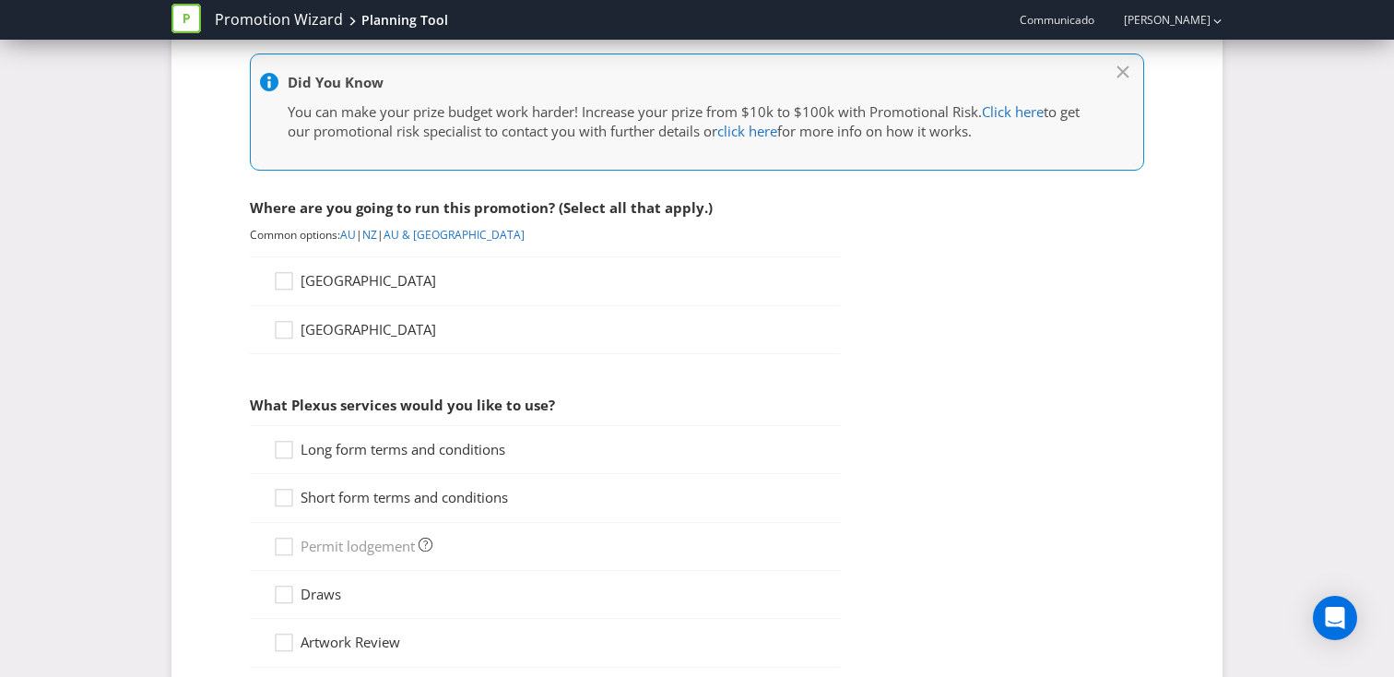
type input "10000"
drag, startPoint x: 336, startPoint y: 280, endPoint x: 334, endPoint y: 378, distance: 97.8
click at [336, 282] on span "[GEOGRAPHIC_DATA]" at bounding box center [369, 280] width 136 height 18
click at [0, 0] on input "[GEOGRAPHIC_DATA]" at bounding box center [0, 0] width 0 height 0
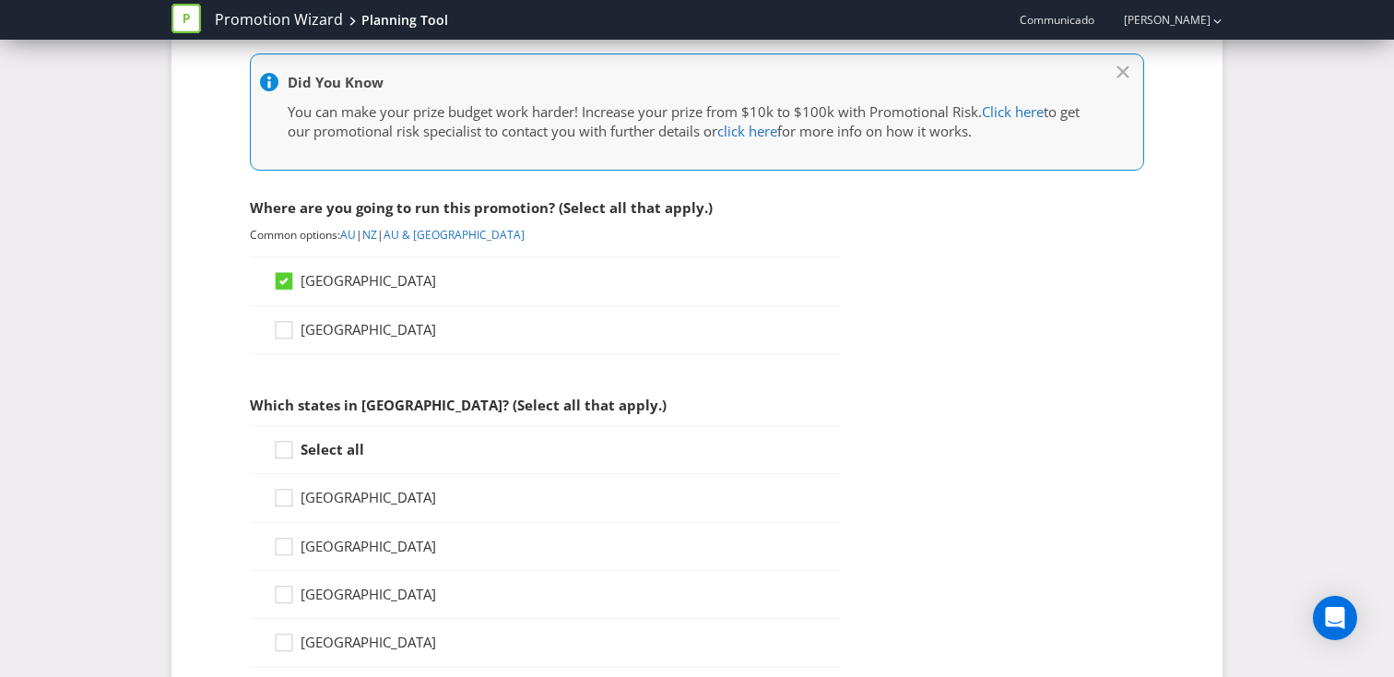
click at [314, 451] on strong "Select all" at bounding box center [333, 449] width 64 height 18
click at [0, 0] on input "Select all" at bounding box center [0, 0] width 0 height 0
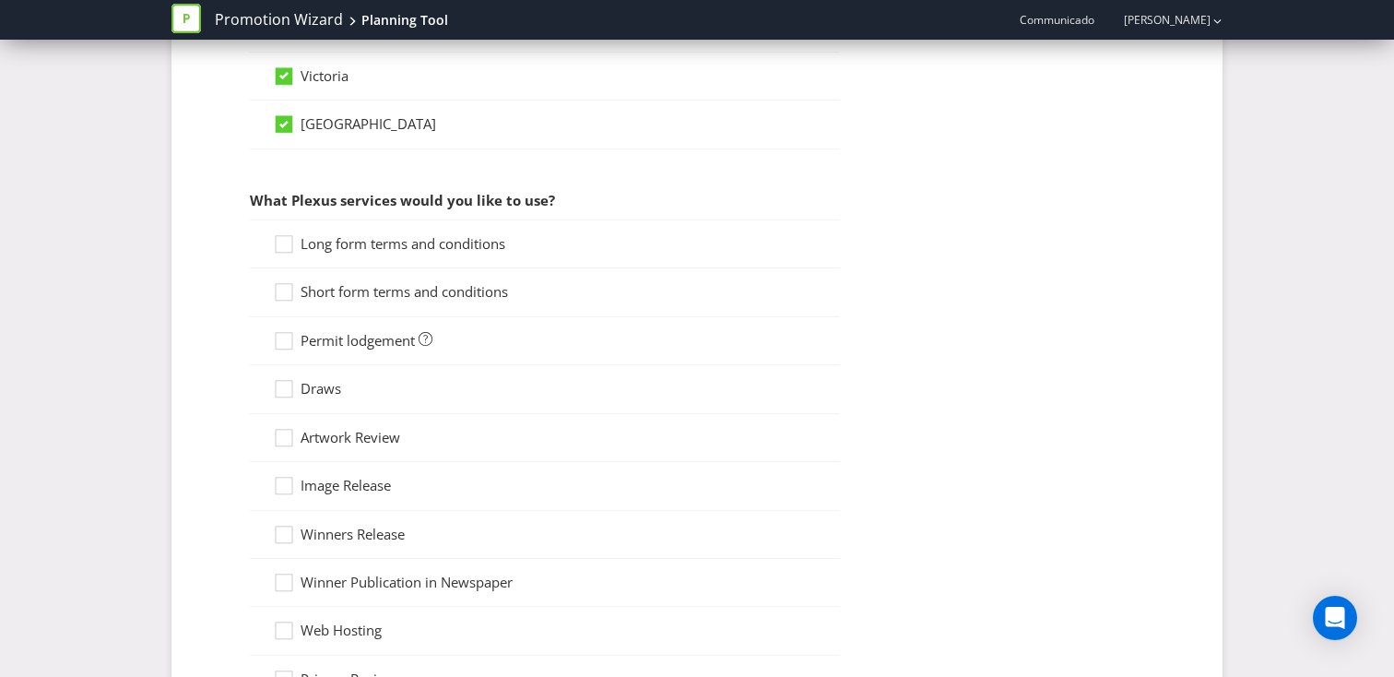
scroll to position [1308, 0]
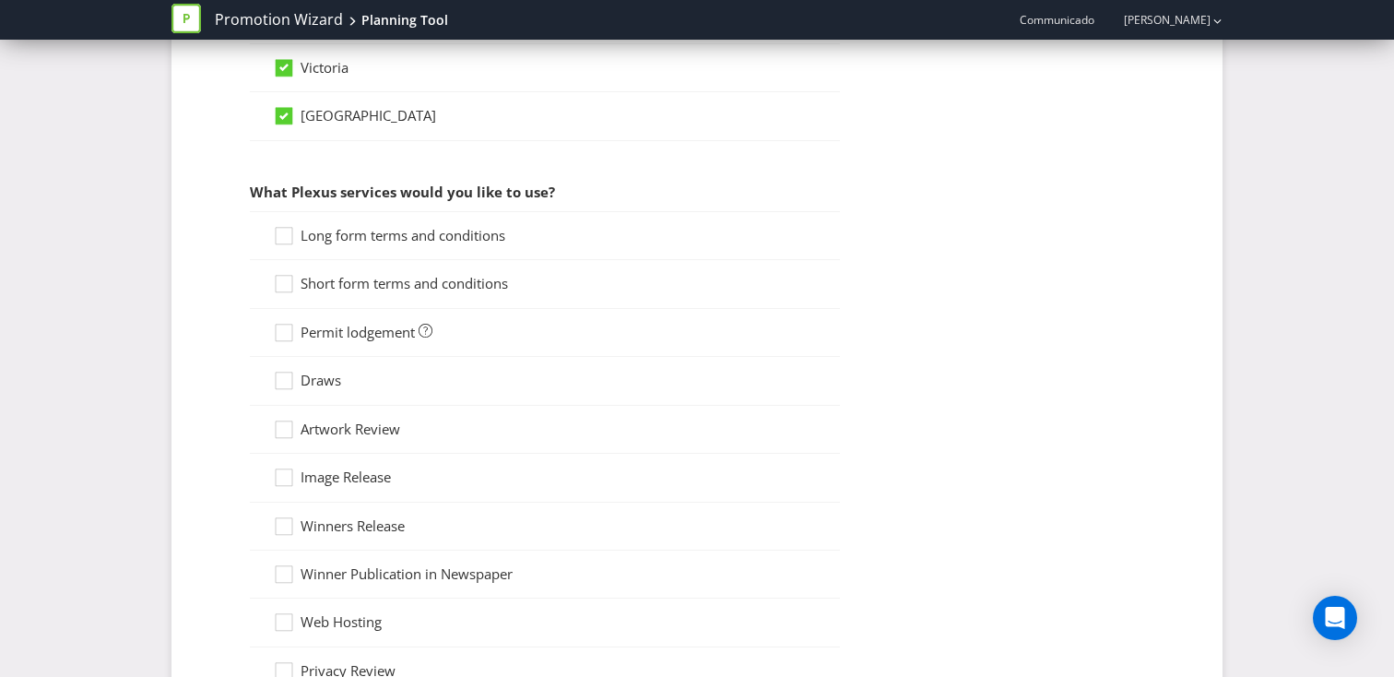
click at [335, 233] on span "Long form terms and conditions" at bounding box center [403, 235] width 205 height 18
click at [0, 0] on input "Long form terms and conditions" at bounding box center [0, 0] width 0 height 0
drag, startPoint x: 333, startPoint y: 283, endPoint x: 321, endPoint y: 344, distance: 62.0
click at [332, 284] on span "Short form terms and conditions" at bounding box center [404, 283] width 207 height 18
click at [0, 0] on input "Short form terms and conditions" at bounding box center [0, 0] width 0 height 0
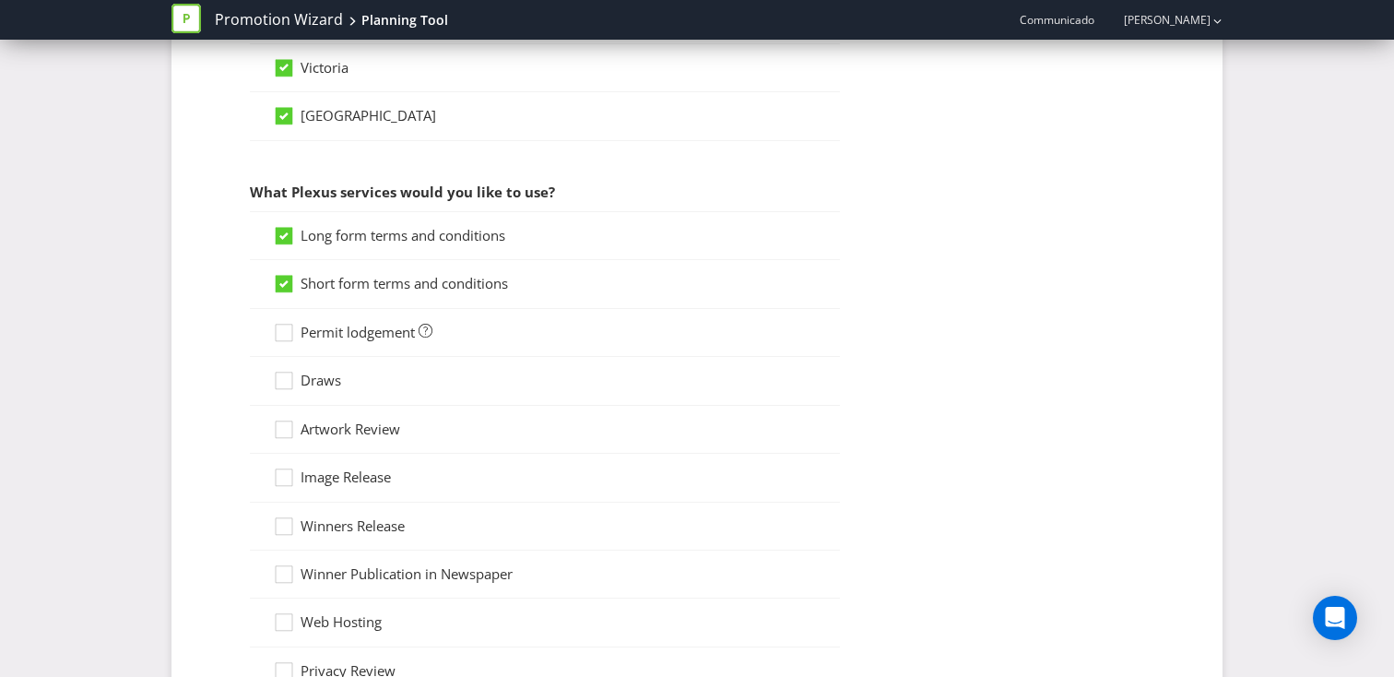
drag, startPoint x: 323, startPoint y: 331, endPoint x: 314, endPoint y: 392, distance: 61.6
click at [323, 331] on span "Permit lodgement" at bounding box center [358, 332] width 114 height 18
click at [0, 0] on input "Permit lodgement" at bounding box center [0, 0] width 0 height 0
drag, startPoint x: 311, startPoint y: 381, endPoint x: 381, endPoint y: 405, distance: 74.1
click at [311, 381] on span "Draws" at bounding box center [321, 380] width 41 height 18
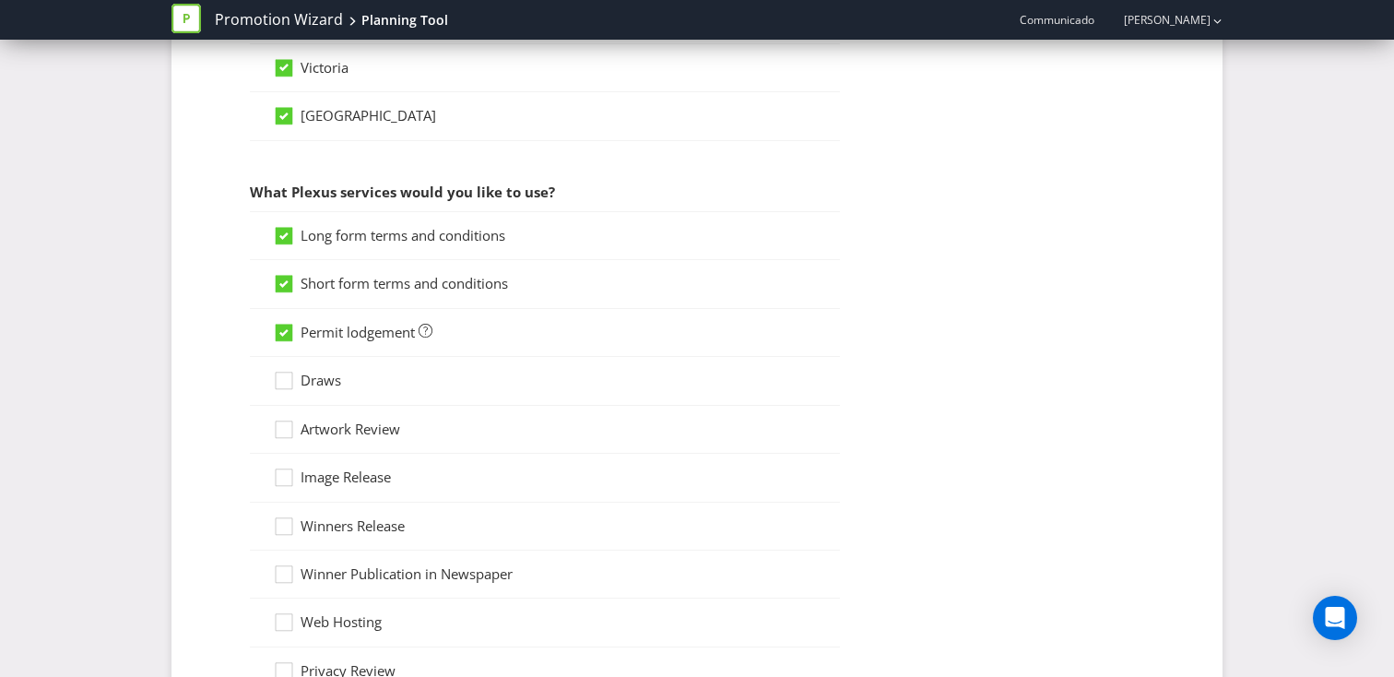
click at [0, 0] on input "Draws" at bounding box center [0, 0] width 0 height 0
click at [384, 427] on span "Artwork Review" at bounding box center [351, 429] width 100 height 18
click at [0, 0] on input "Artwork Review" at bounding box center [0, 0] width 0 height 0
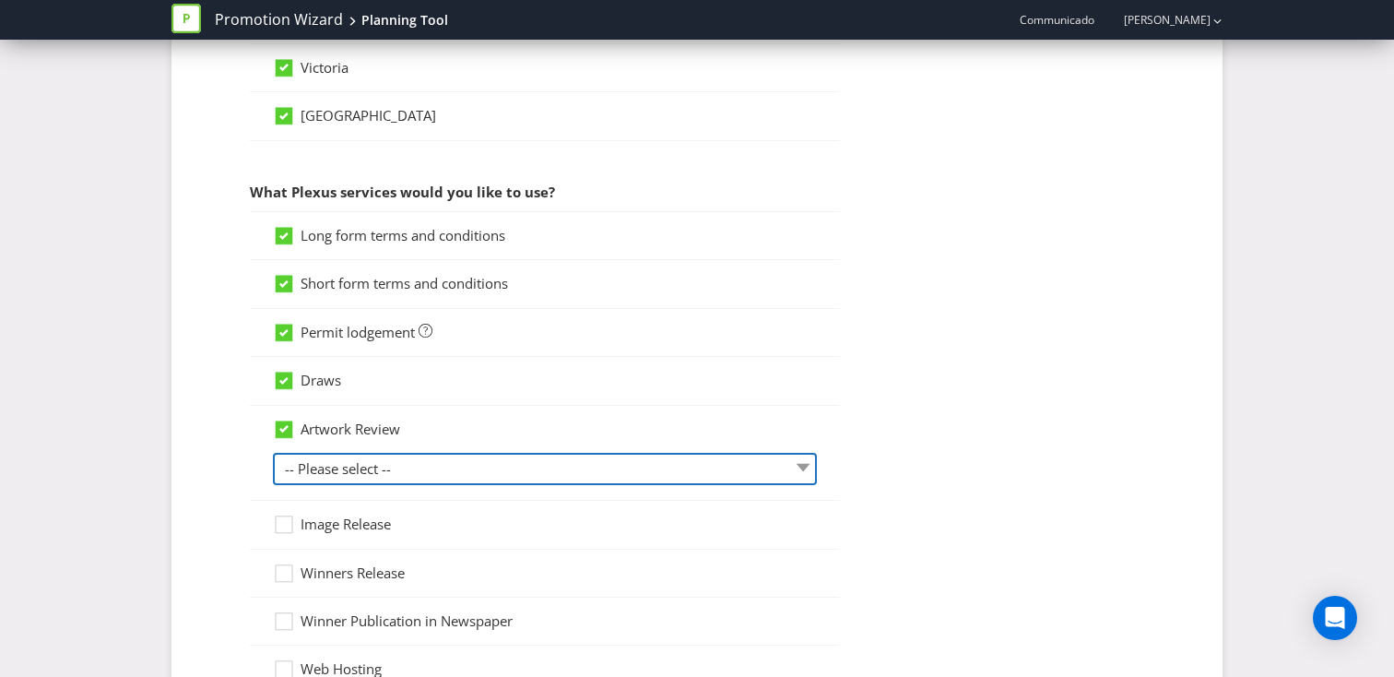
click at [385, 469] on select "-- Please select -- 1 piece 2-4 pieces (provided at same time) 5-7 pieces (prov…" at bounding box center [545, 469] width 544 height 32
select select "MARKETING_REVIEW_1"
click at [273, 453] on select "-- Please select -- 1 piece 2-4 pieces (provided at same time) 5-7 pieces (prov…" at bounding box center [545, 469] width 544 height 32
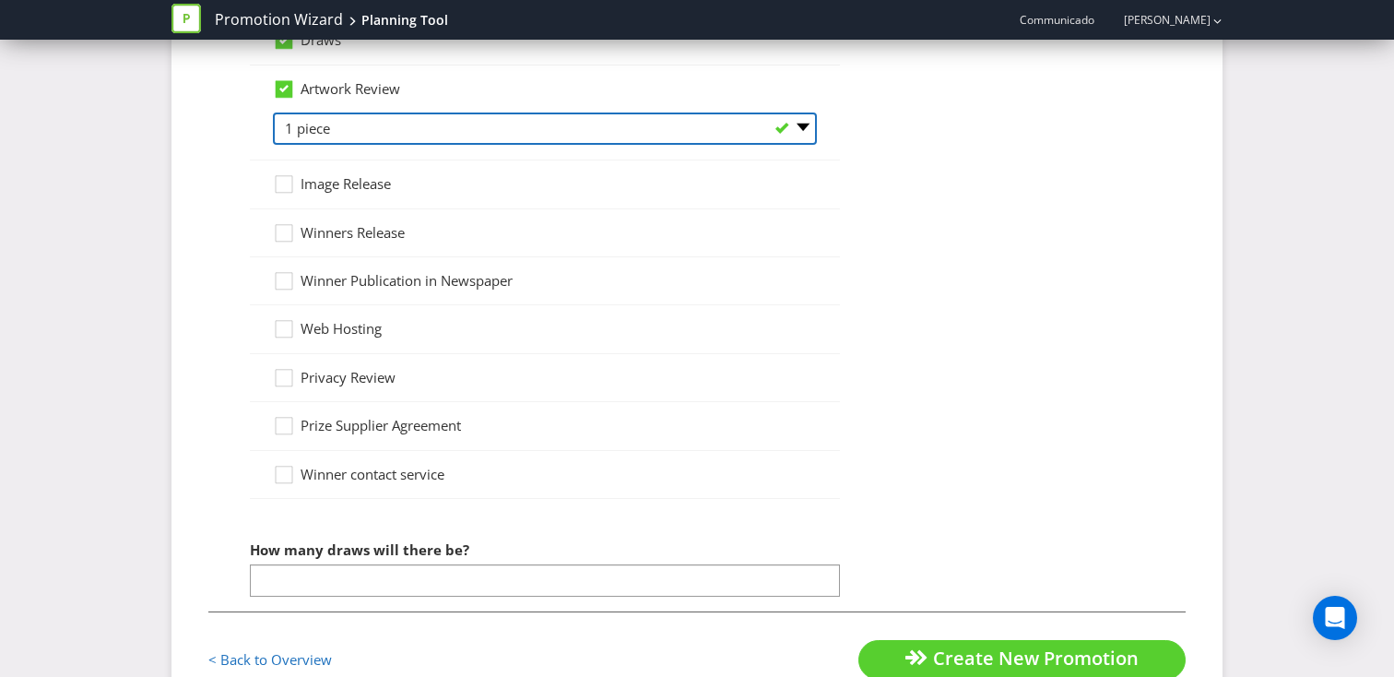
scroll to position [1707, 0]
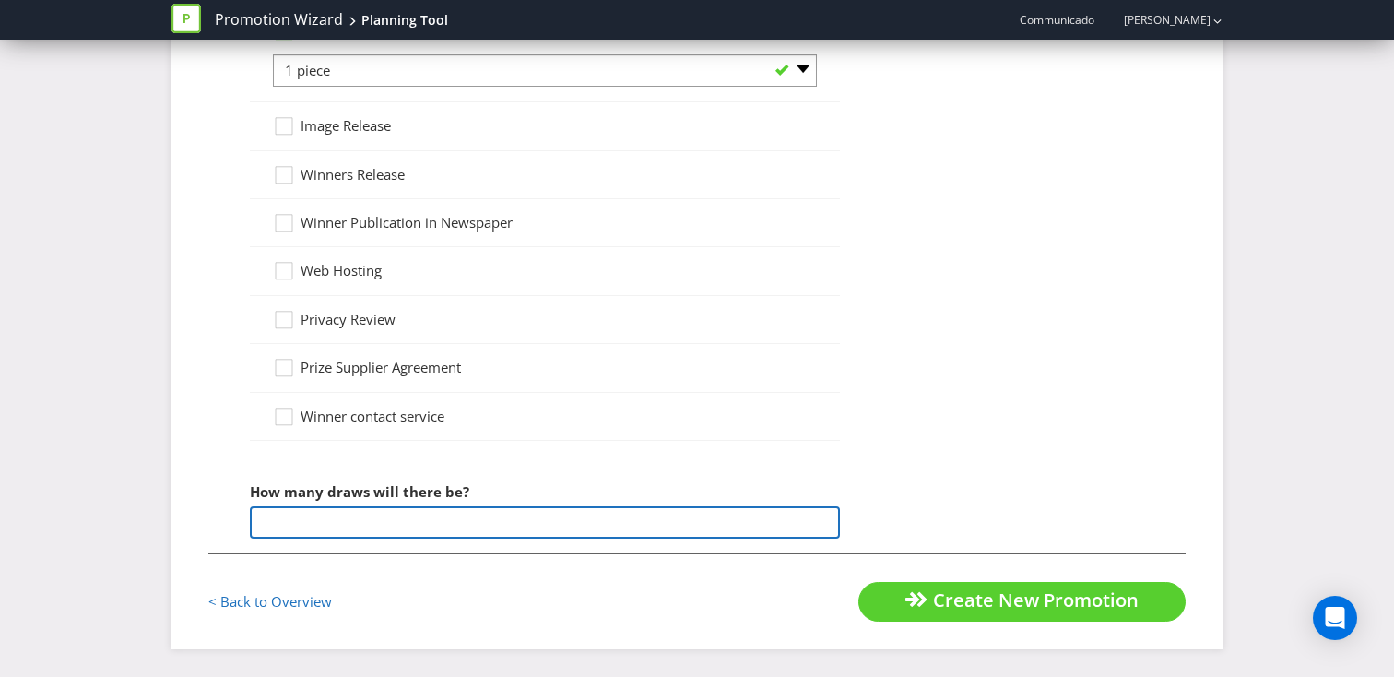
click at [425, 515] on input "number" at bounding box center [545, 522] width 590 height 32
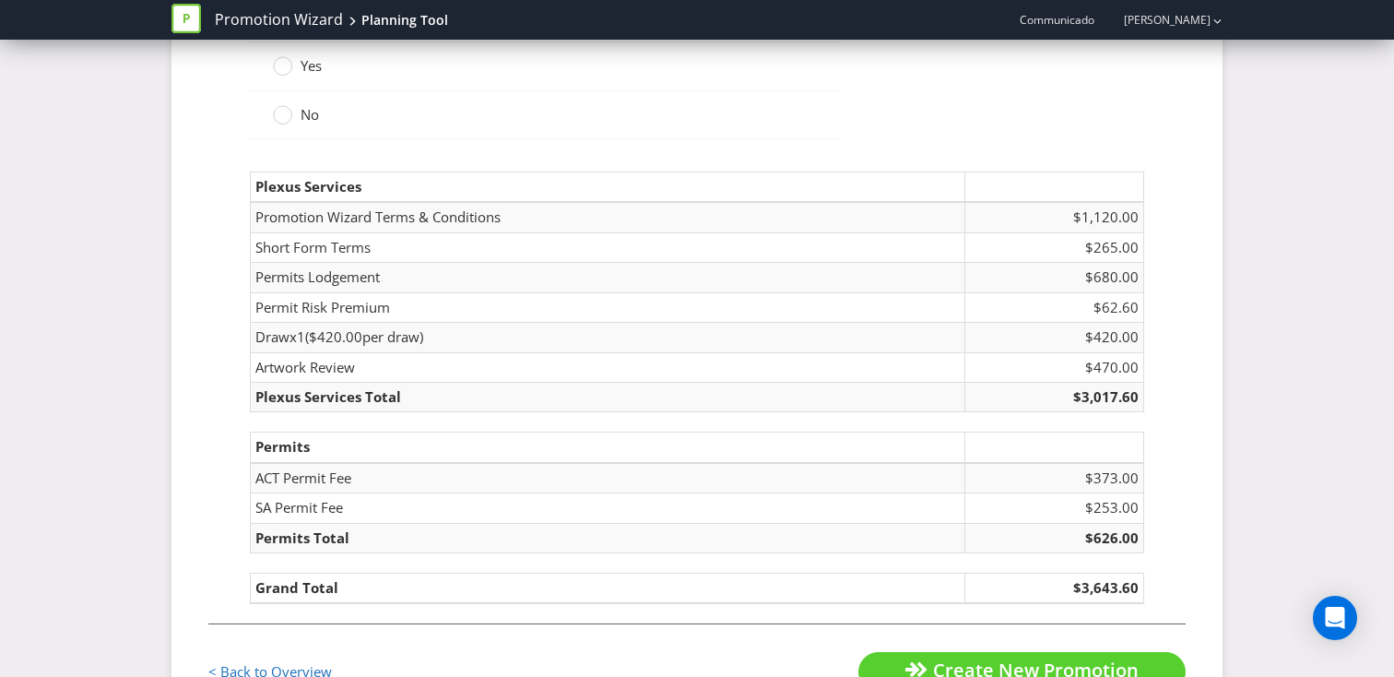
scroll to position [2363, 0]
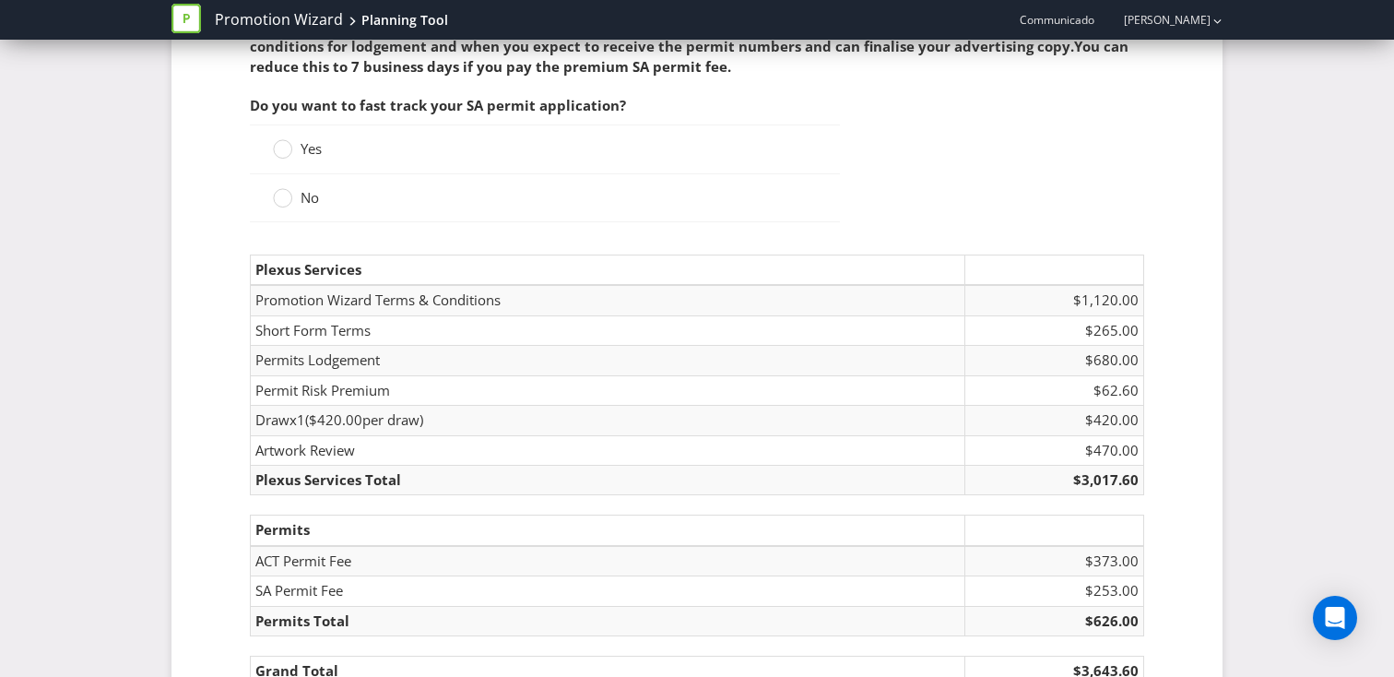
type input "1"
